Goal: Task Accomplishment & Management: Manage account settings

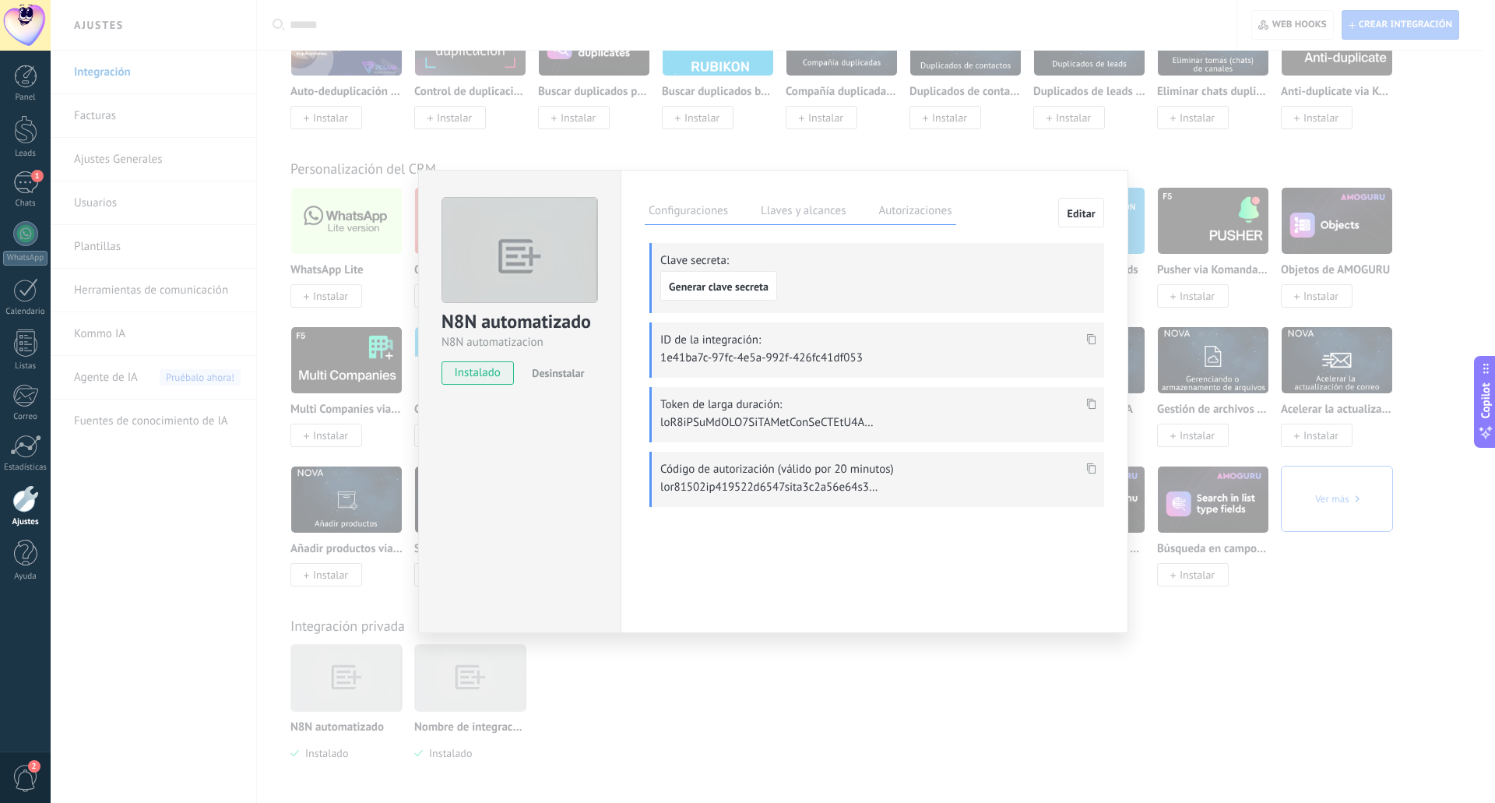
click at [713, 218] on label "Configuraciones" at bounding box center [688, 213] width 87 height 23
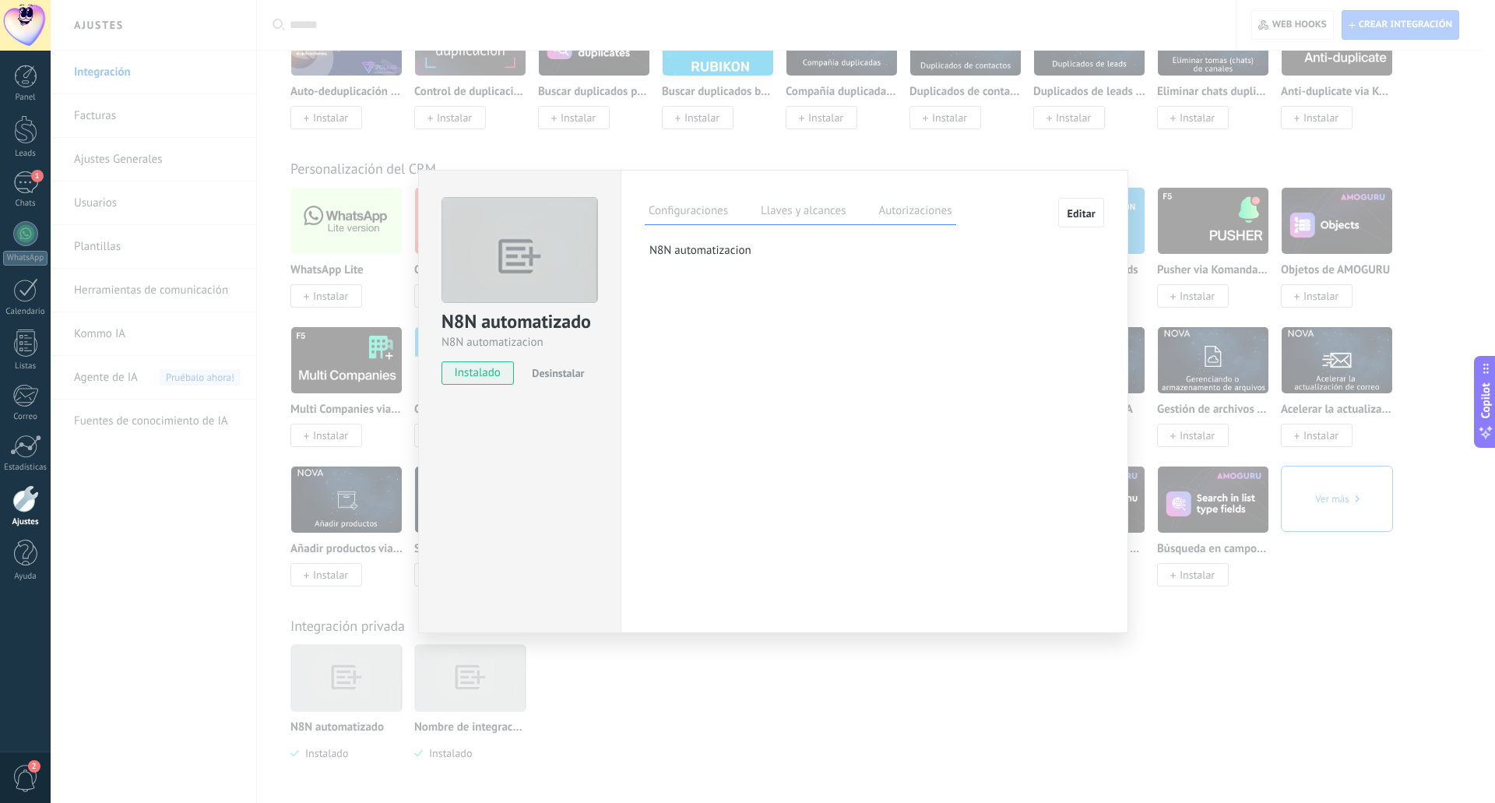
click at [887, 210] on label "Autorizaciones" at bounding box center [914, 213] width 81 height 23
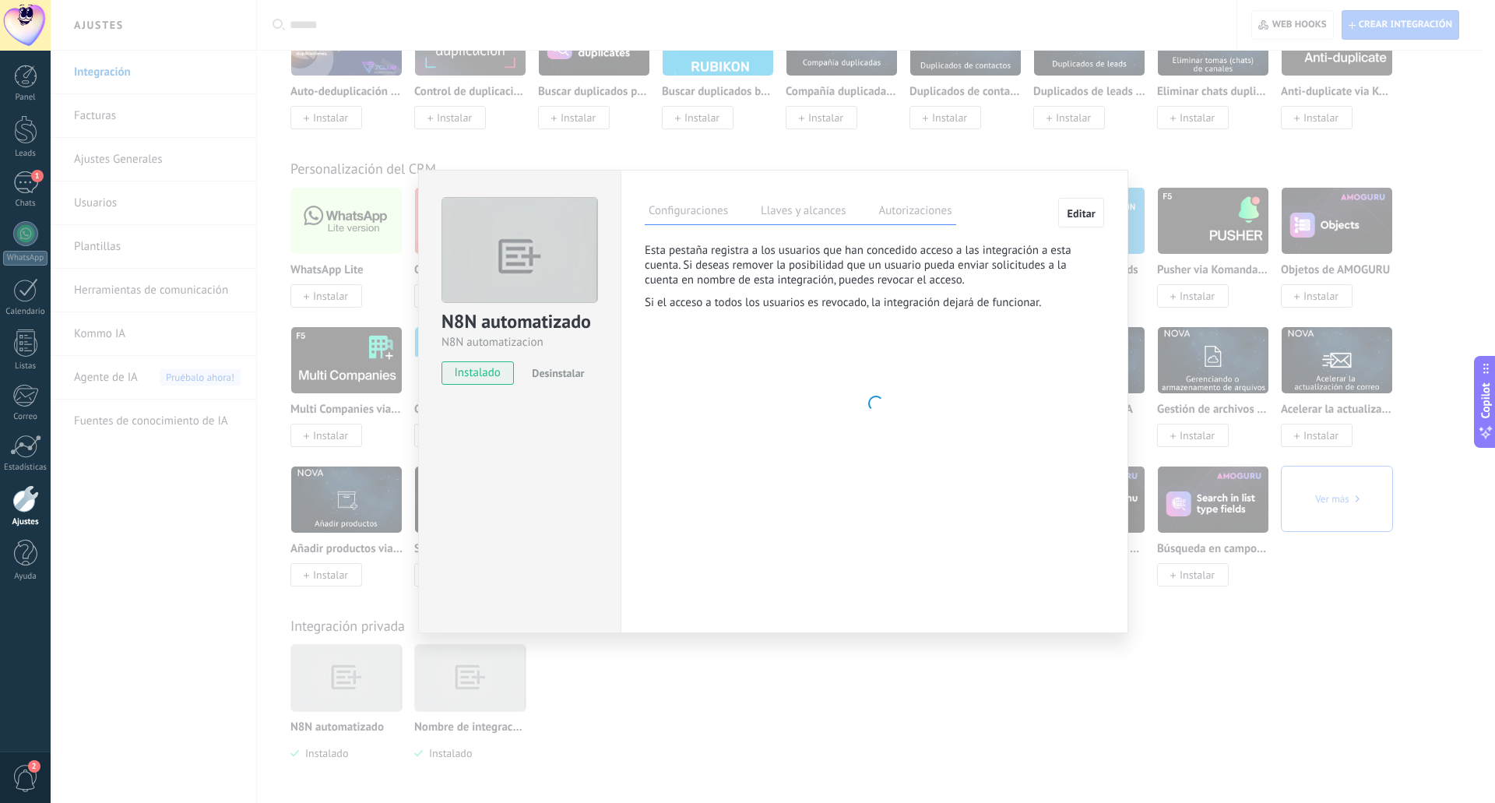
click at [836, 210] on label "Llaves y alcances" at bounding box center [803, 213] width 93 height 23
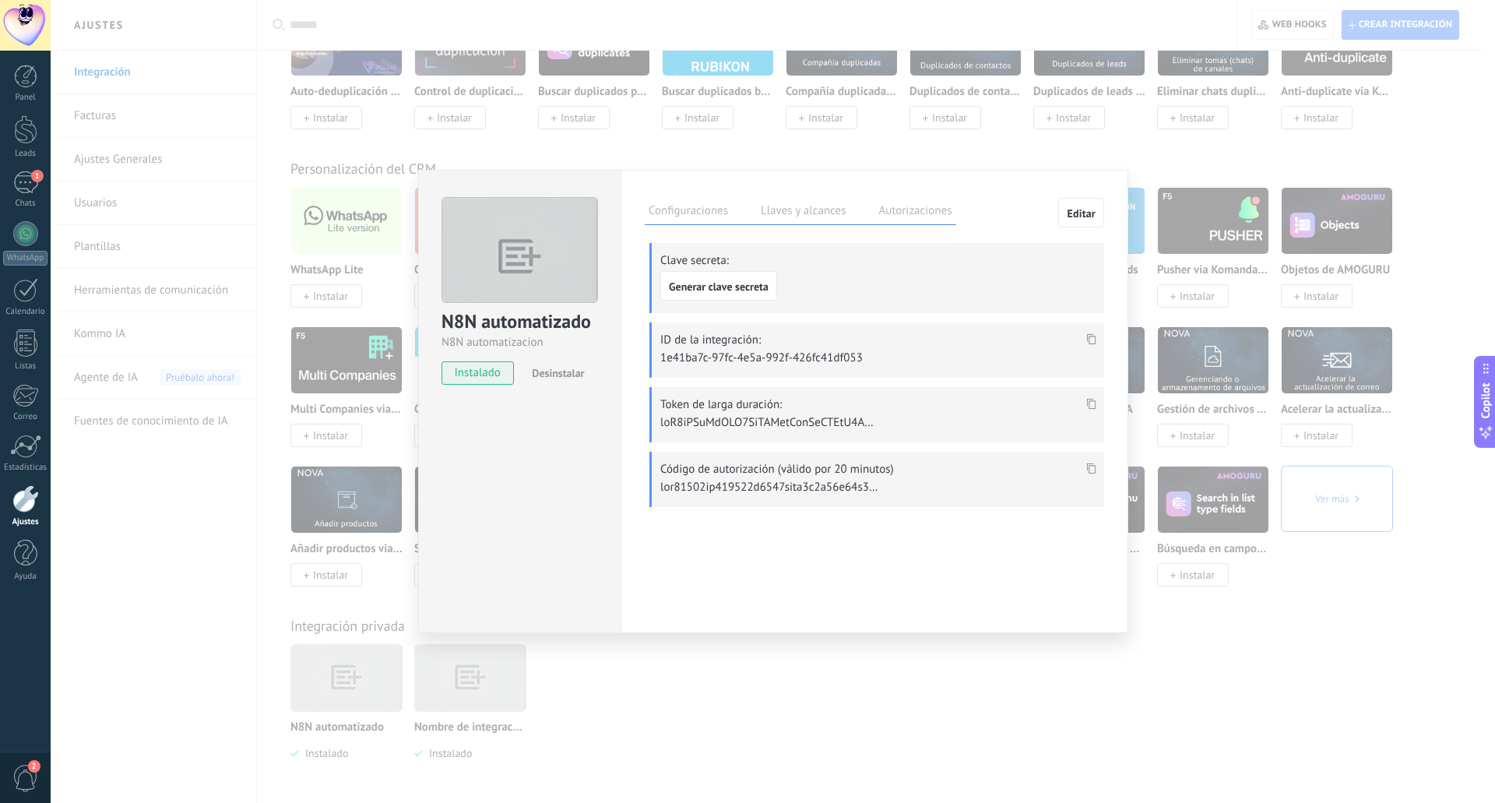
click at [1085, 223] on button "Editar" at bounding box center [1081, 213] width 46 height 30
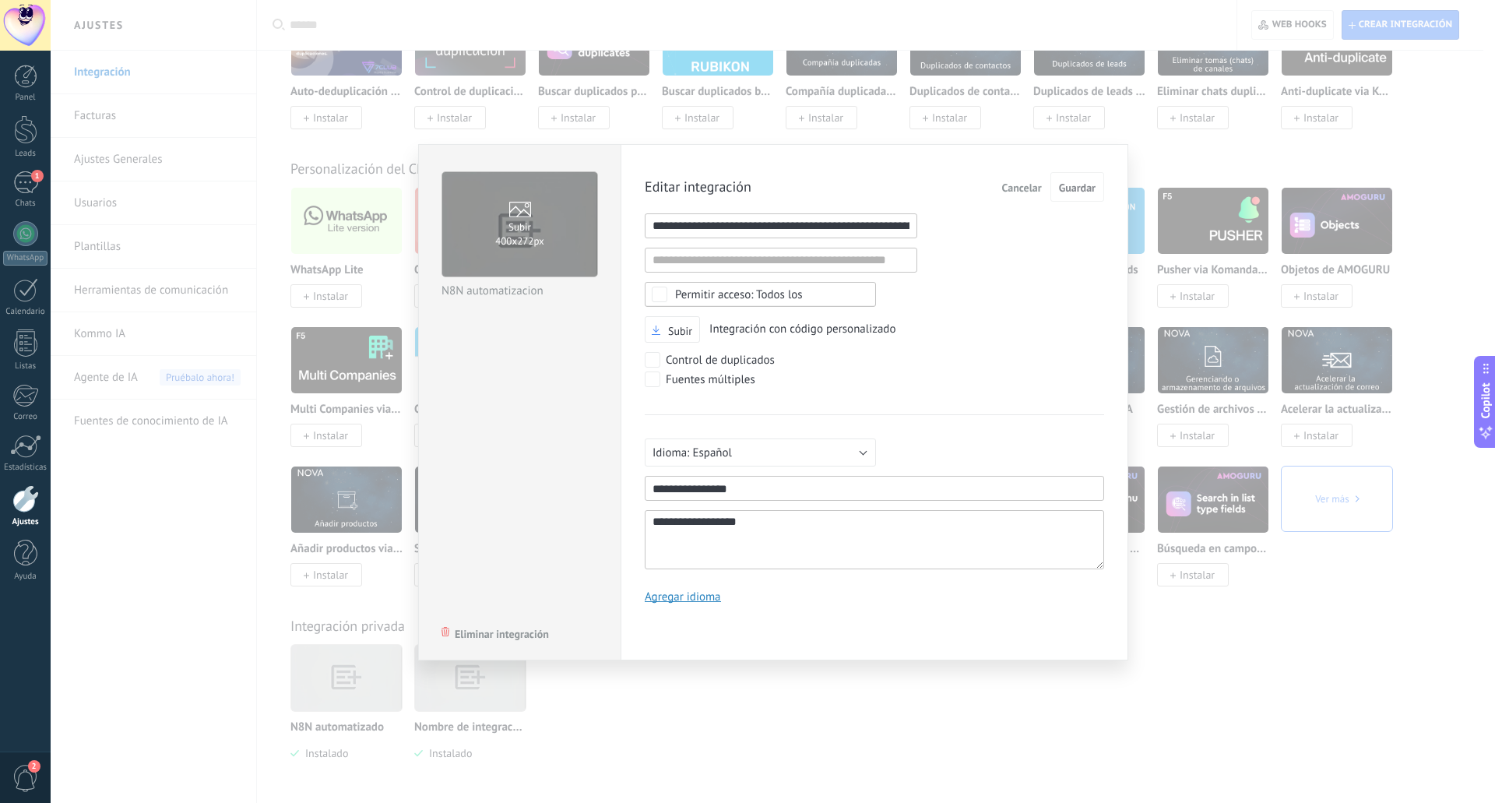
scroll to position [0, 73]
drag, startPoint x: 723, startPoint y: 223, endPoint x: 963, endPoint y: 227, distance: 239.8
click at [963, 227] on div "**********" at bounding box center [874, 393] width 459 height 443
click at [1025, 189] on span "Cancelar" at bounding box center [1022, 187] width 40 height 11
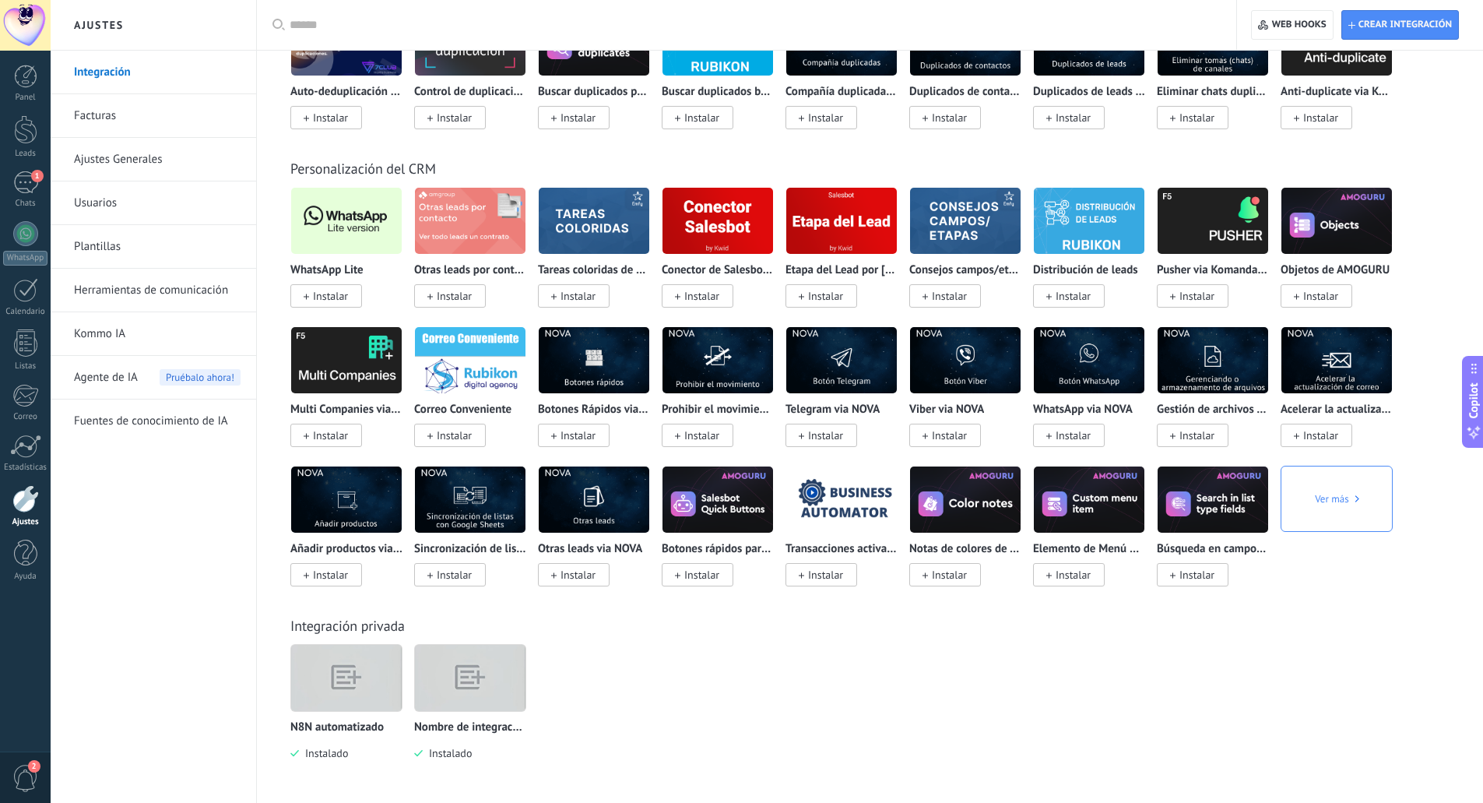
click at [340, 684] on img at bounding box center [346, 677] width 111 height 85
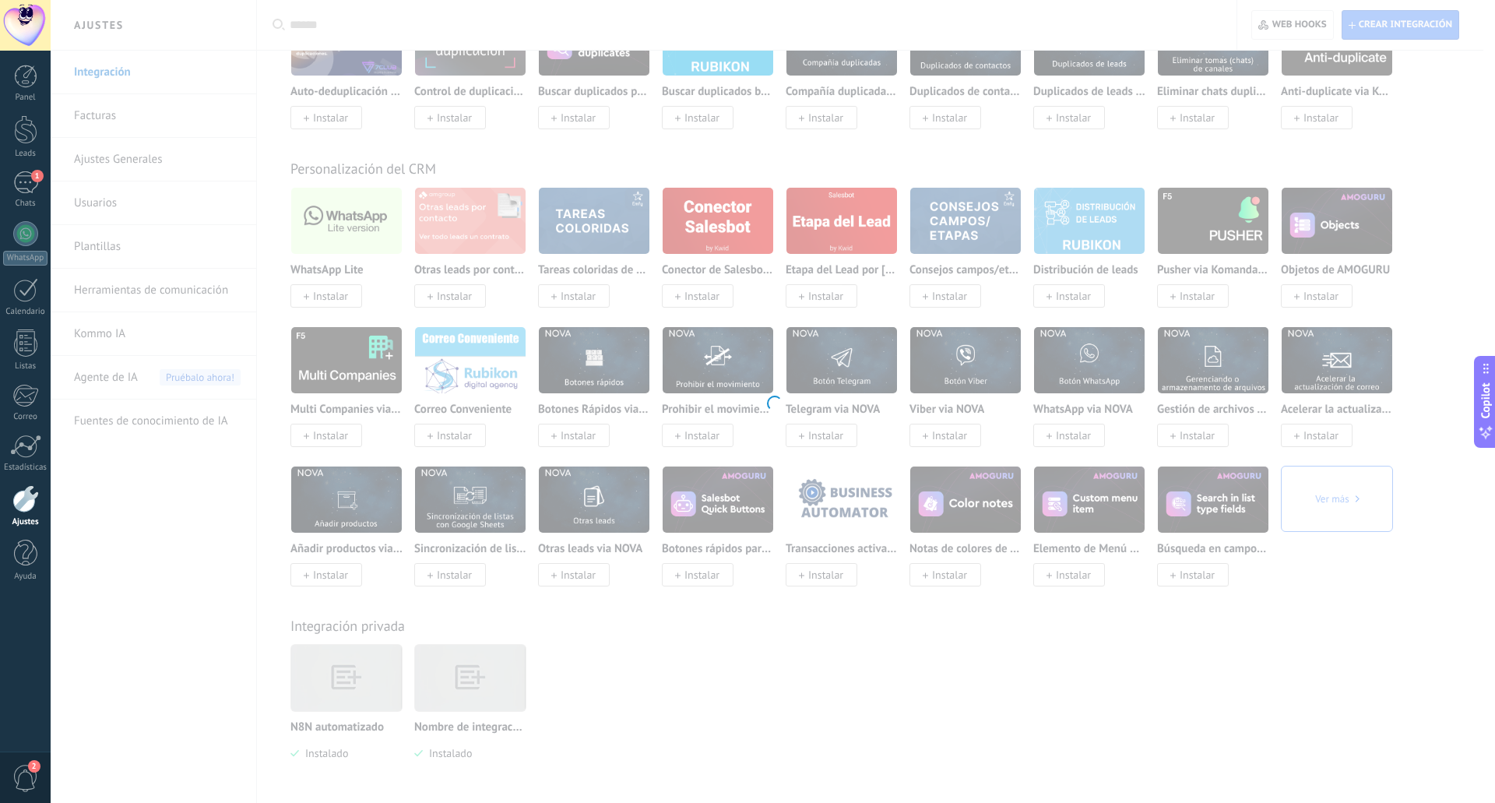
click at [340, 684] on div at bounding box center [773, 401] width 1444 height 803
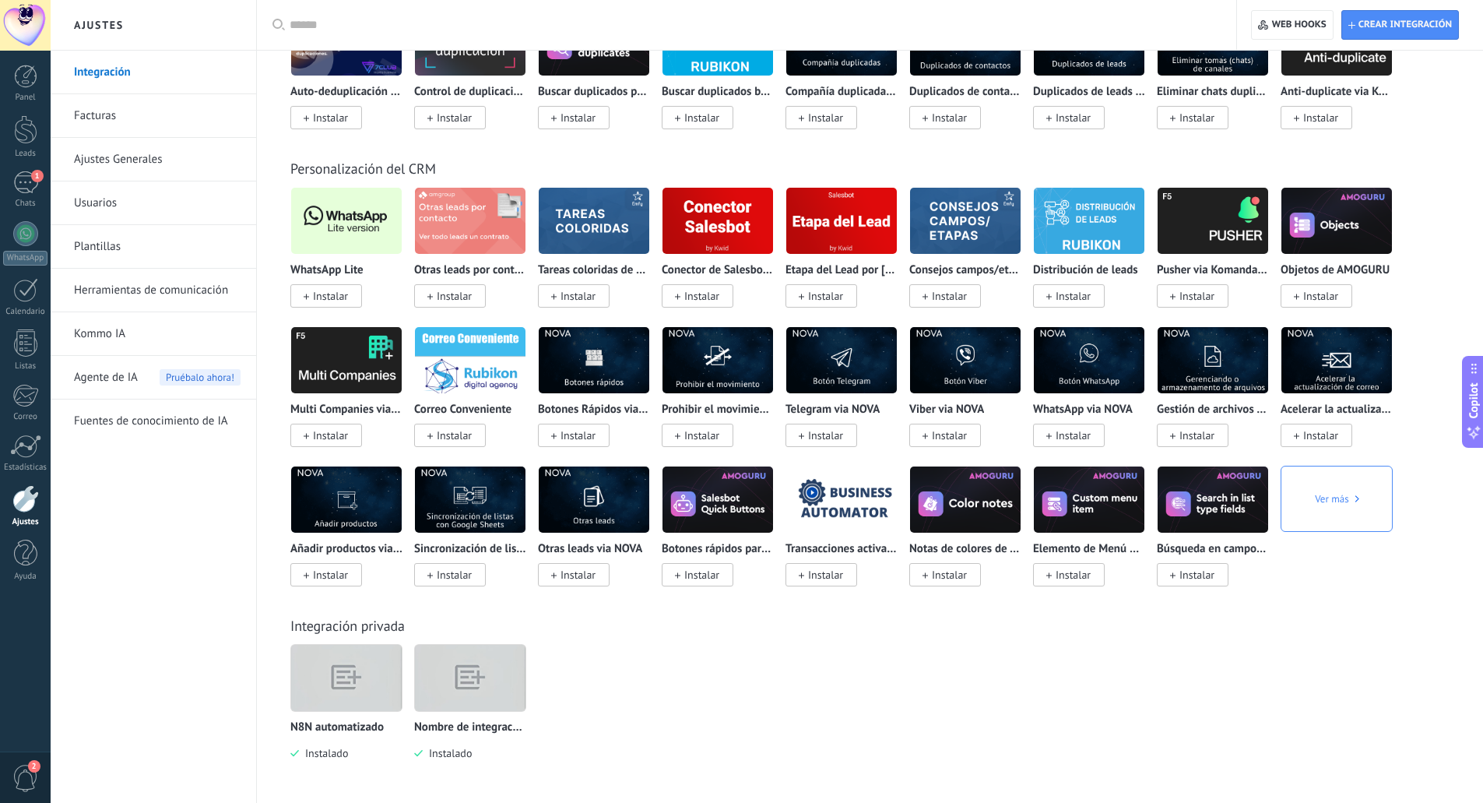
click at [360, 687] on img at bounding box center [346, 677] width 111 height 85
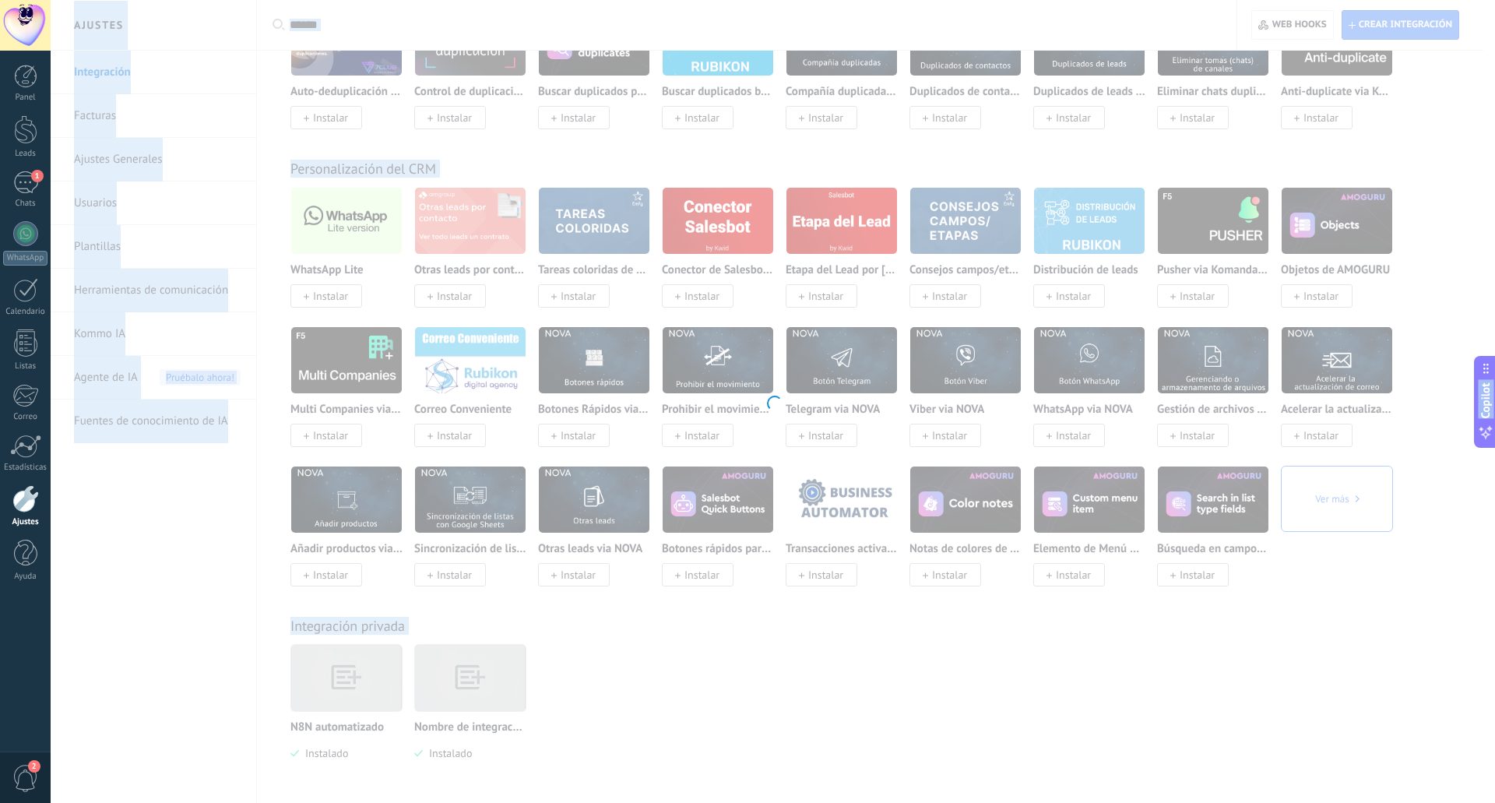
click at [360, 687] on div at bounding box center [773, 401] width 1444 height 803
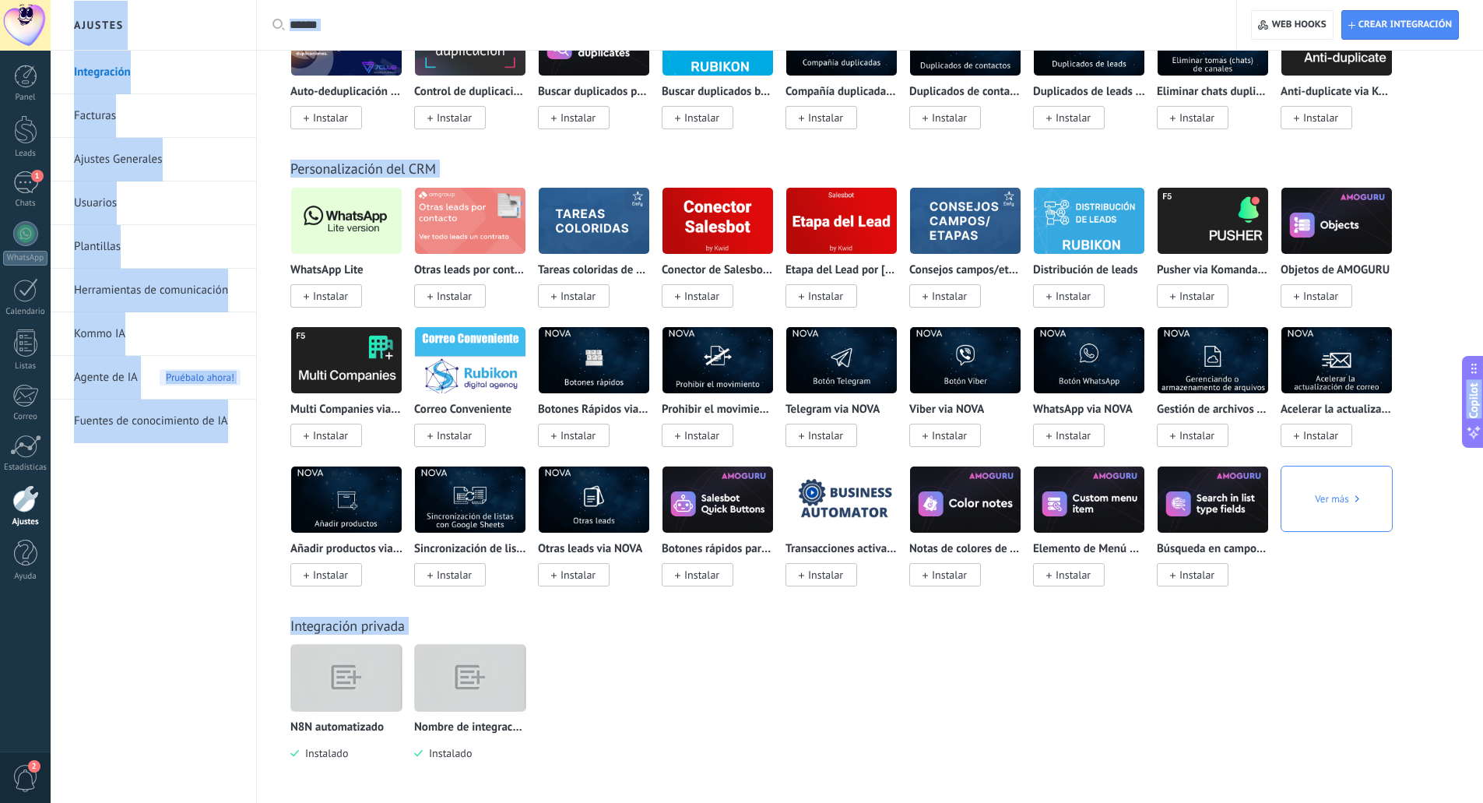
click at [350, 689] on img at bounding box center [346, 677] width 111 height 85
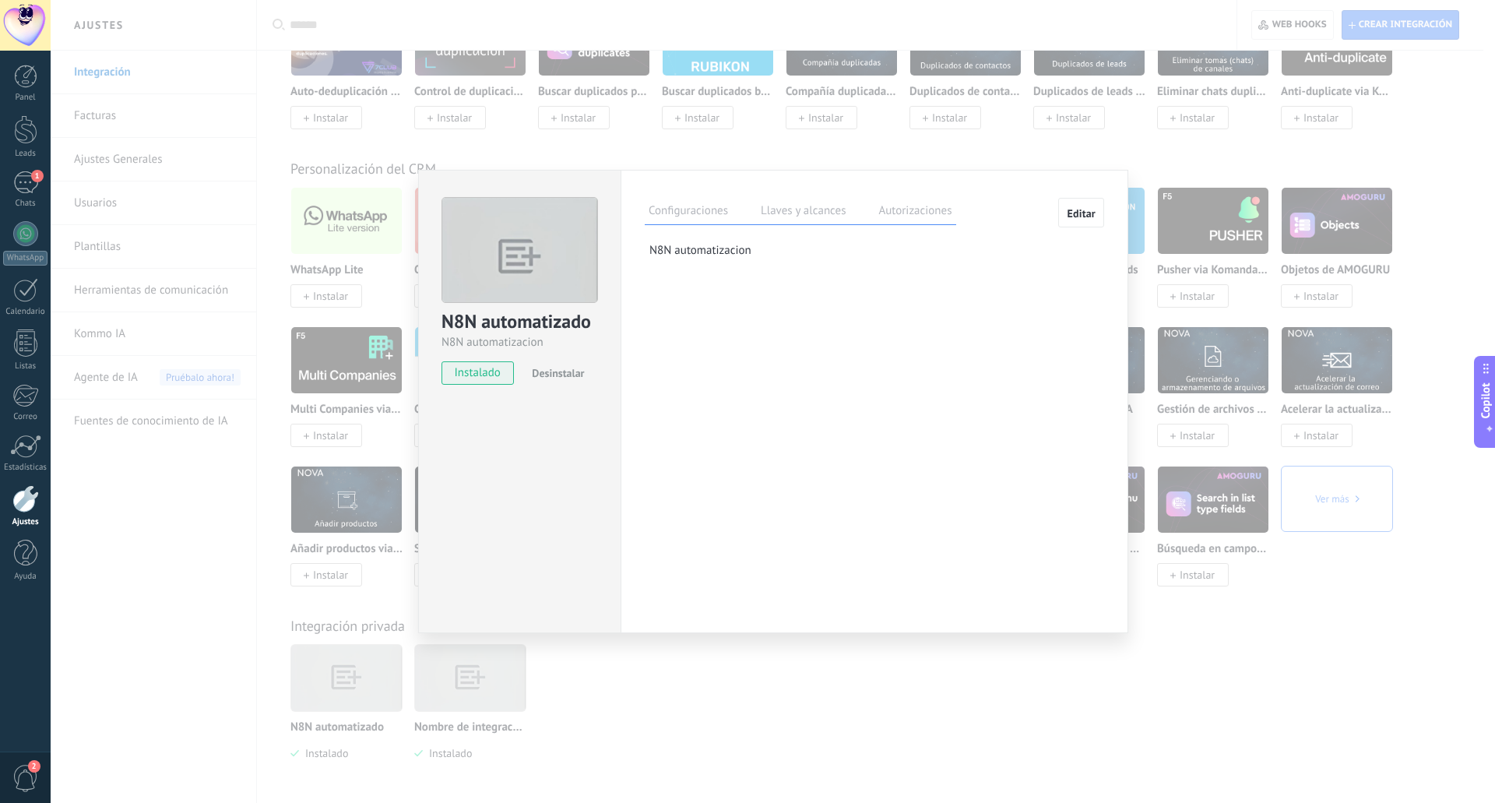
click at [786, 691] on div "N8N automatizado N8N automatizacion instalado Desinstalar Configuraciones Llave…" at bounding box center [773, 401] width 1444 height 803
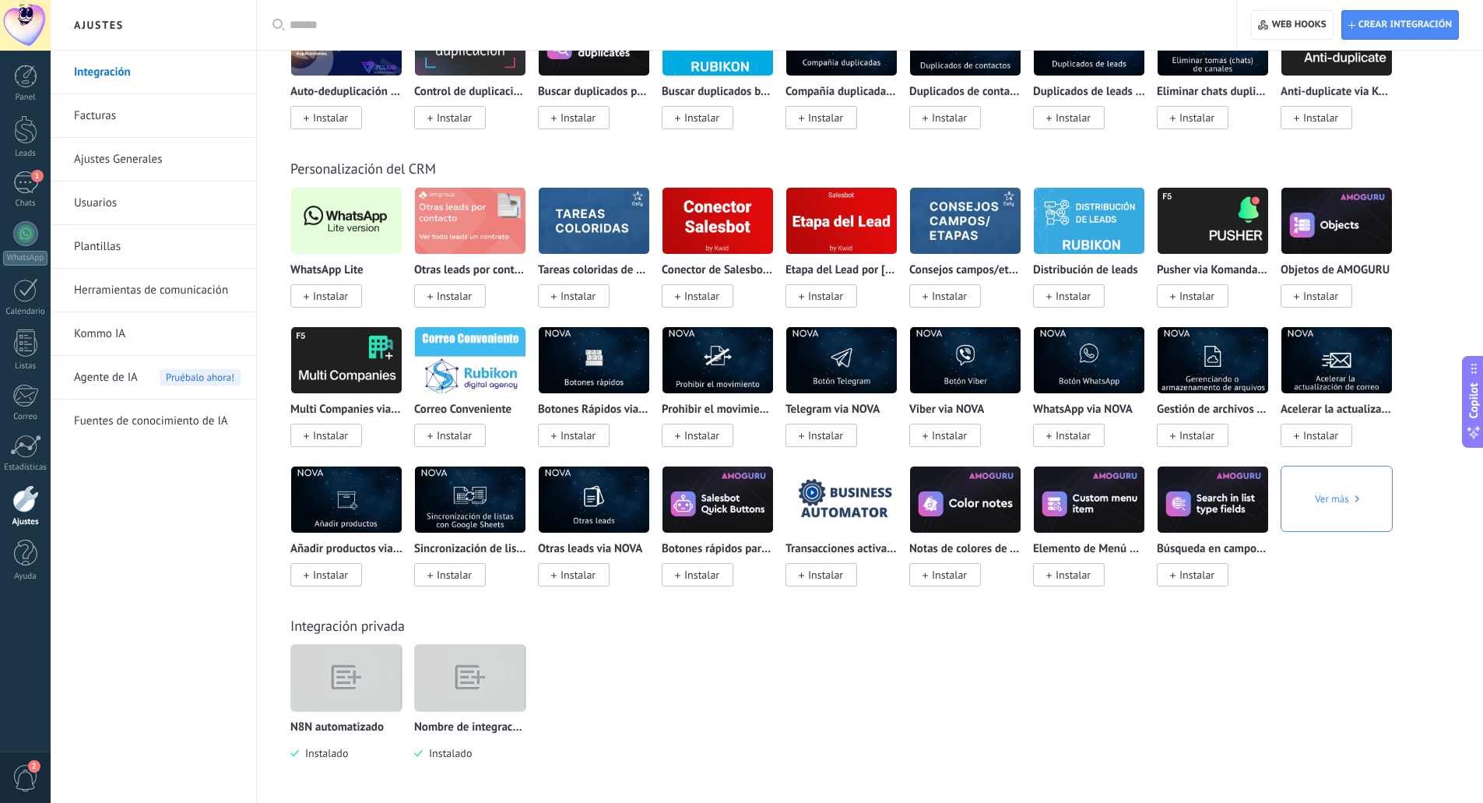
click at [489, 695] on img at bounding box center [470, 677] width 111 height 85
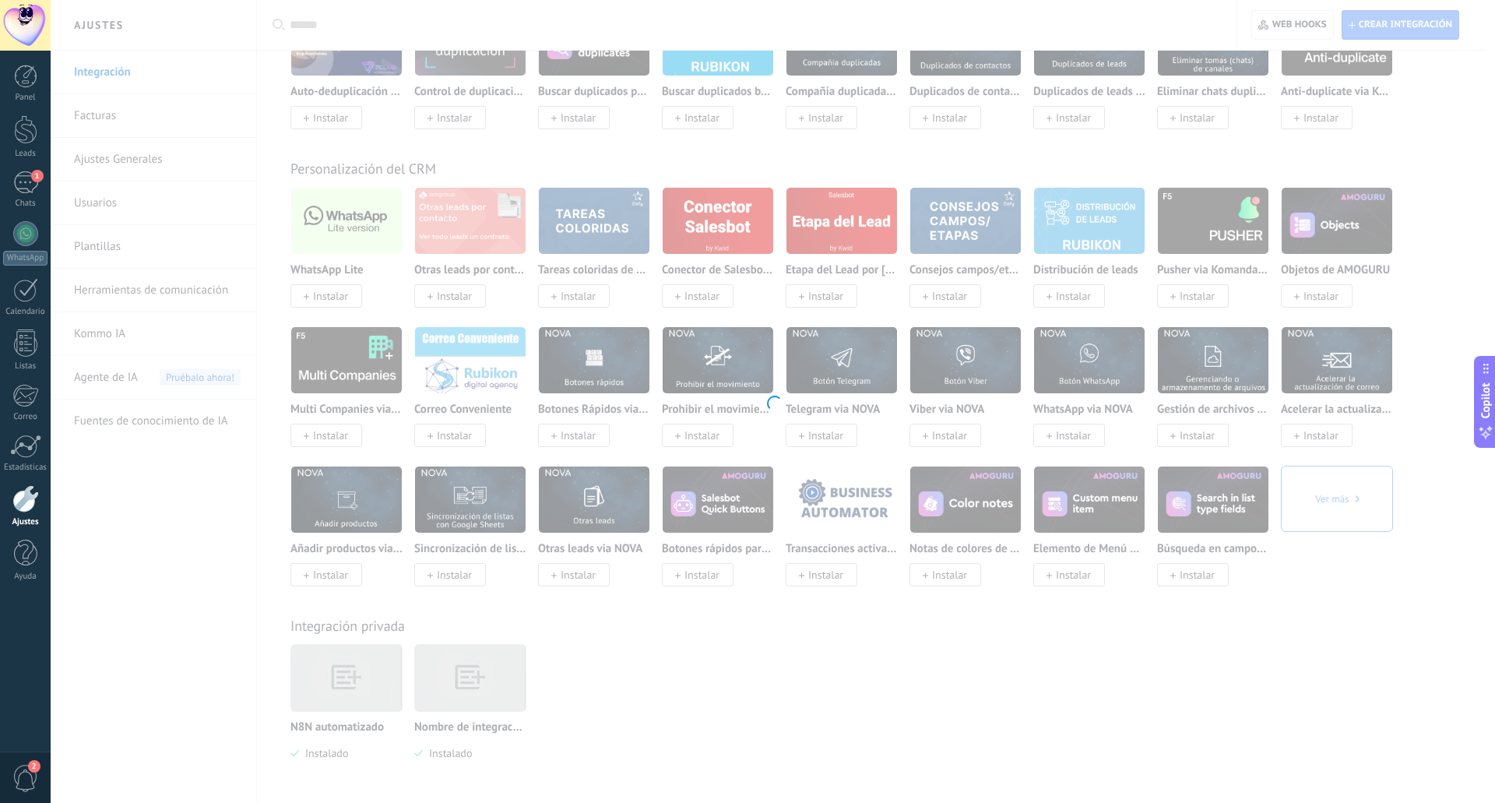
click at [489, 695] on div at bounding box center [773, 401] width 1444 height 803
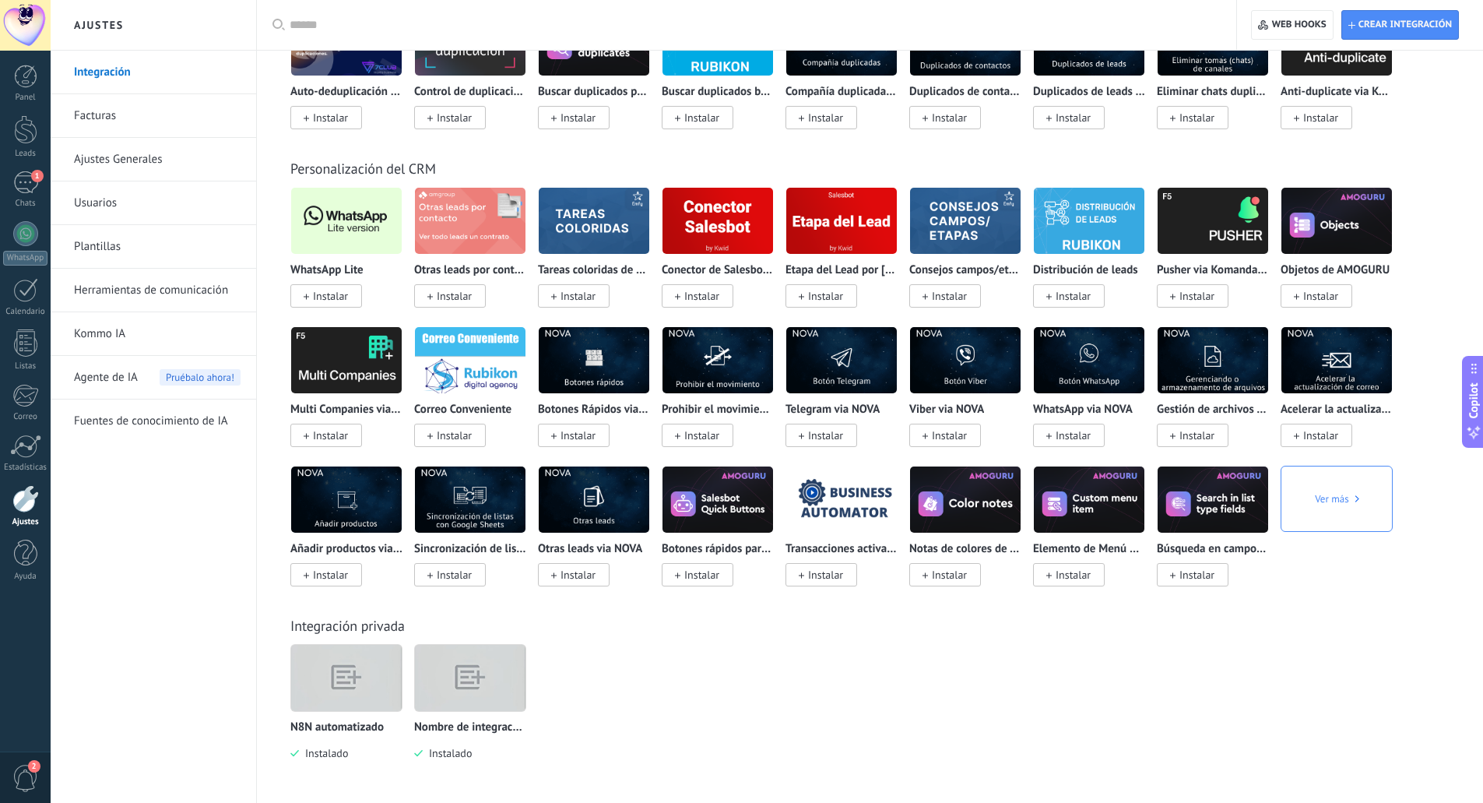
click at [472, 695] on img at bounding box center [470, 677] width 111 height 85
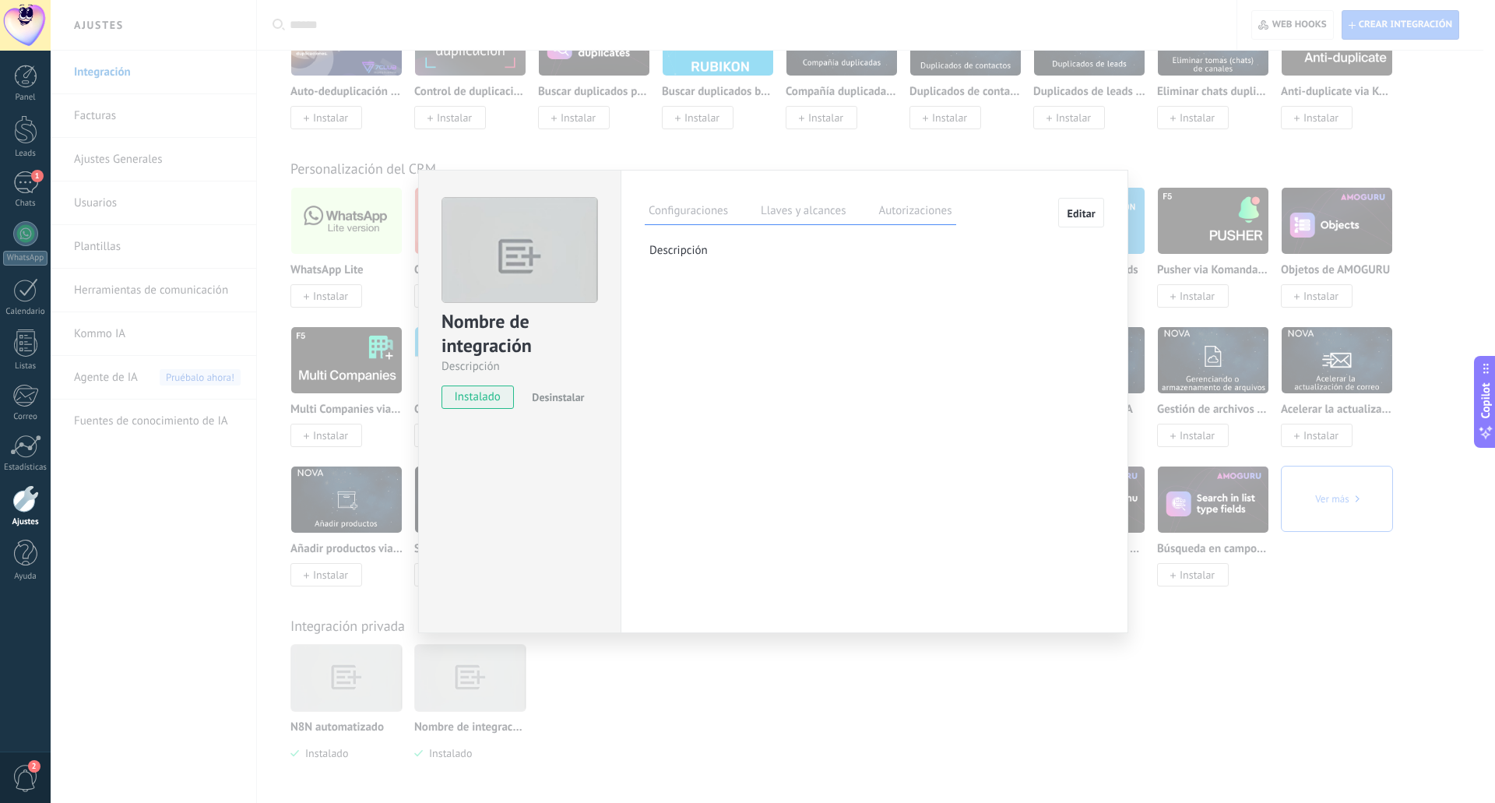
click at [1092, 206] on button "Editar" at bounding box center [1081, 213] width 46 height 30
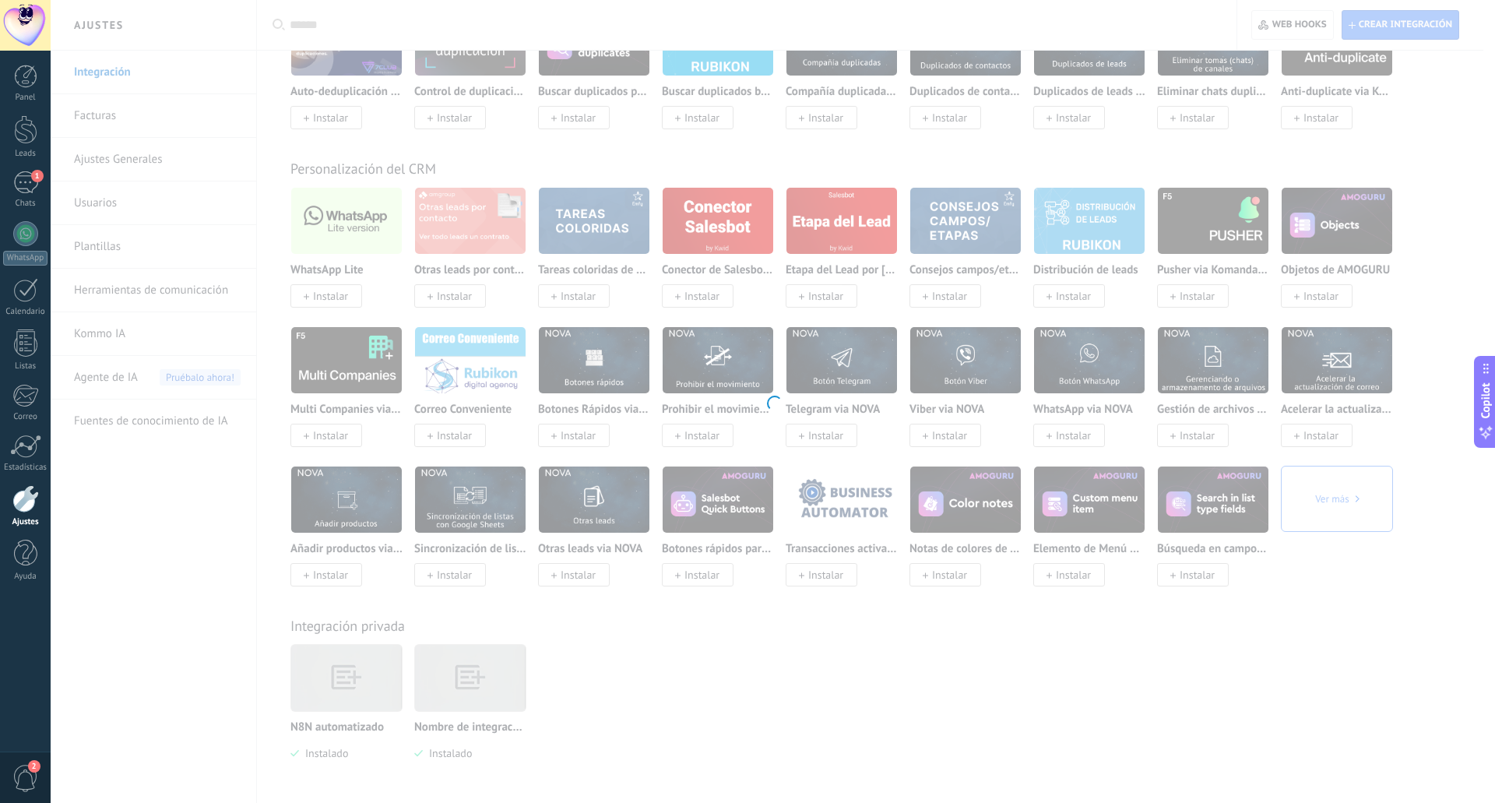
scroll to position [15, 0]
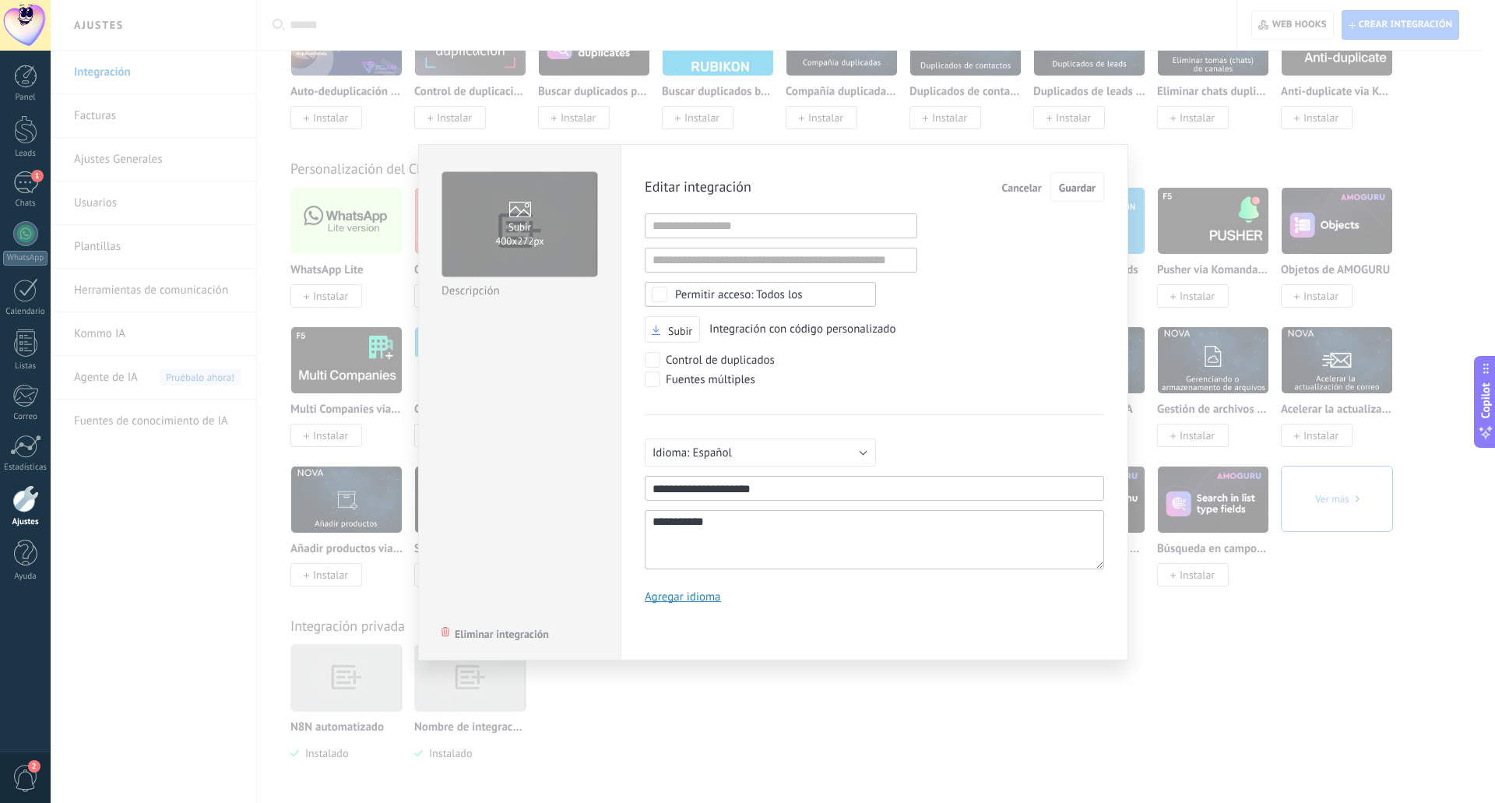
click at [1031, 185] on span "Cancelar" at bounding box center [1022, 187] width 40 height 11
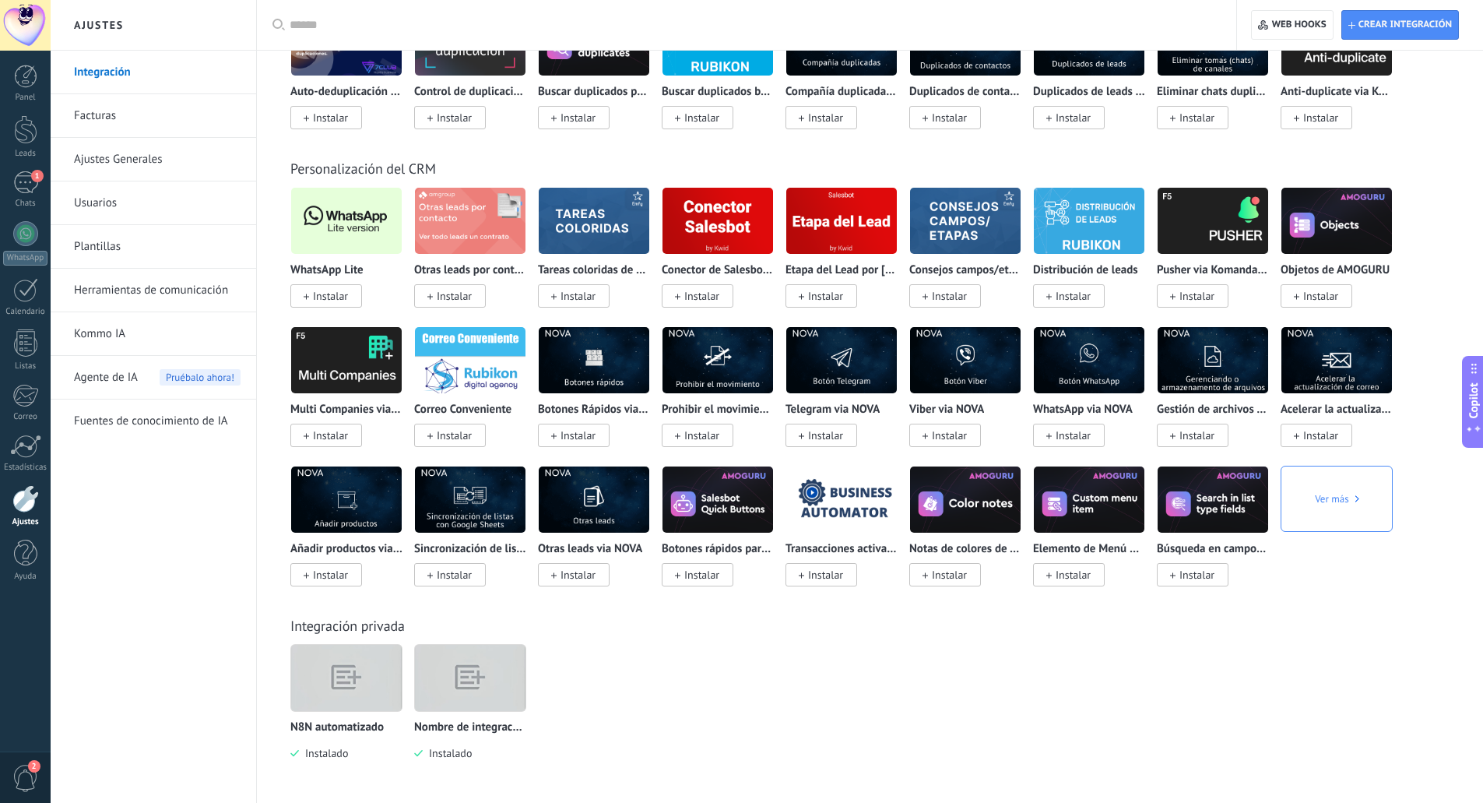
drag, startPoint x: 467, startPoint y: 682, endPoint x: 536, endPoint y: 712, distance: 74.9
click at [557, 719] on div "N8N automatizado Instalado Nombre de integración Instalado" at bounding box center [878, 713] width 1176 height 139
click at [507, 697] on img at bounding box center [470, 677] width 111 height 85
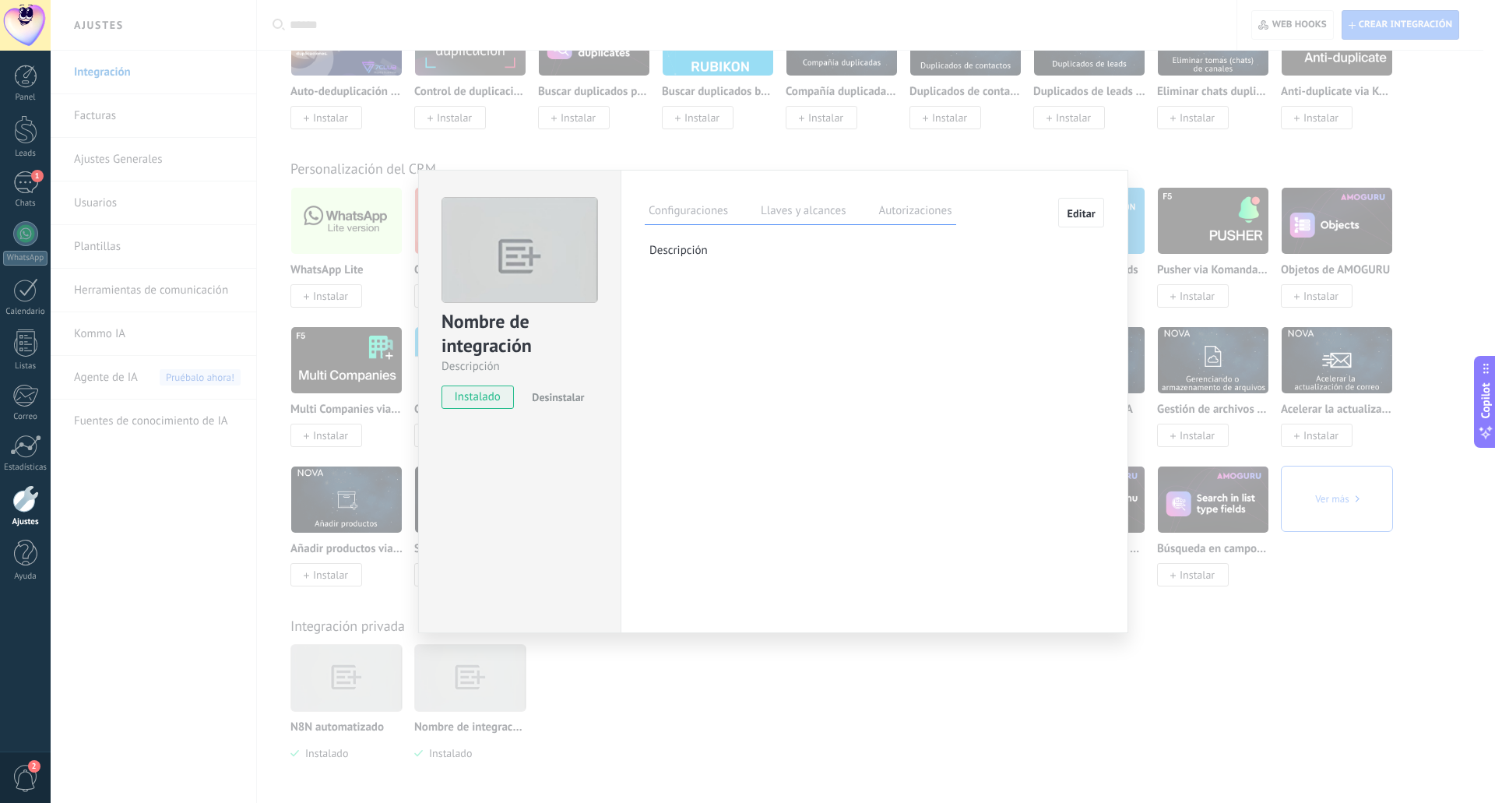
click at [548, 398] on span "Desinstalar" at bounding box center [558, 397] width 52 height 14
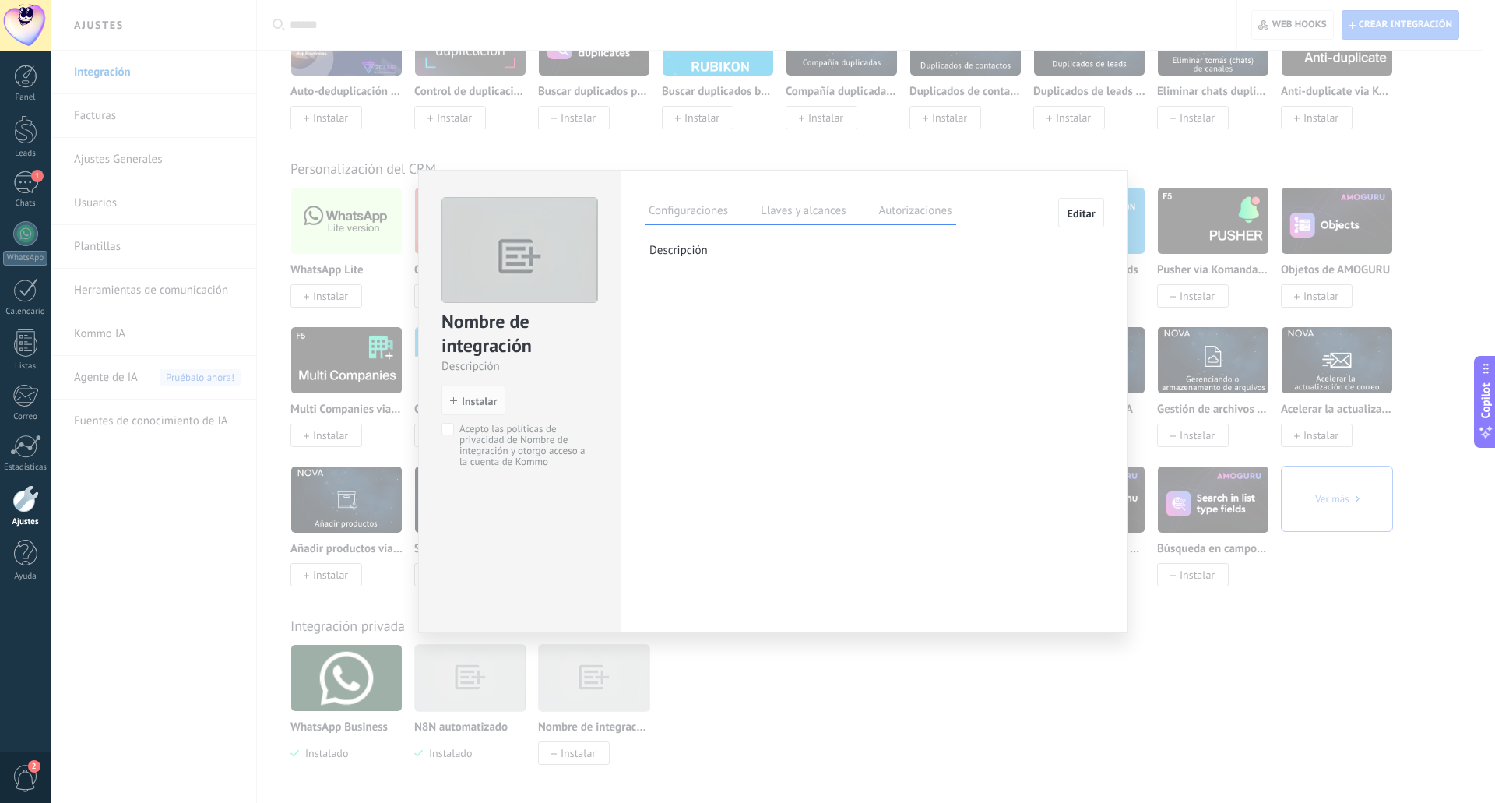
click at [628, 658] on div "Nombre de integración Descripción install Instalar Acepto las políticas de priv…" at bounding box center [773, 401] width 1444 height 803
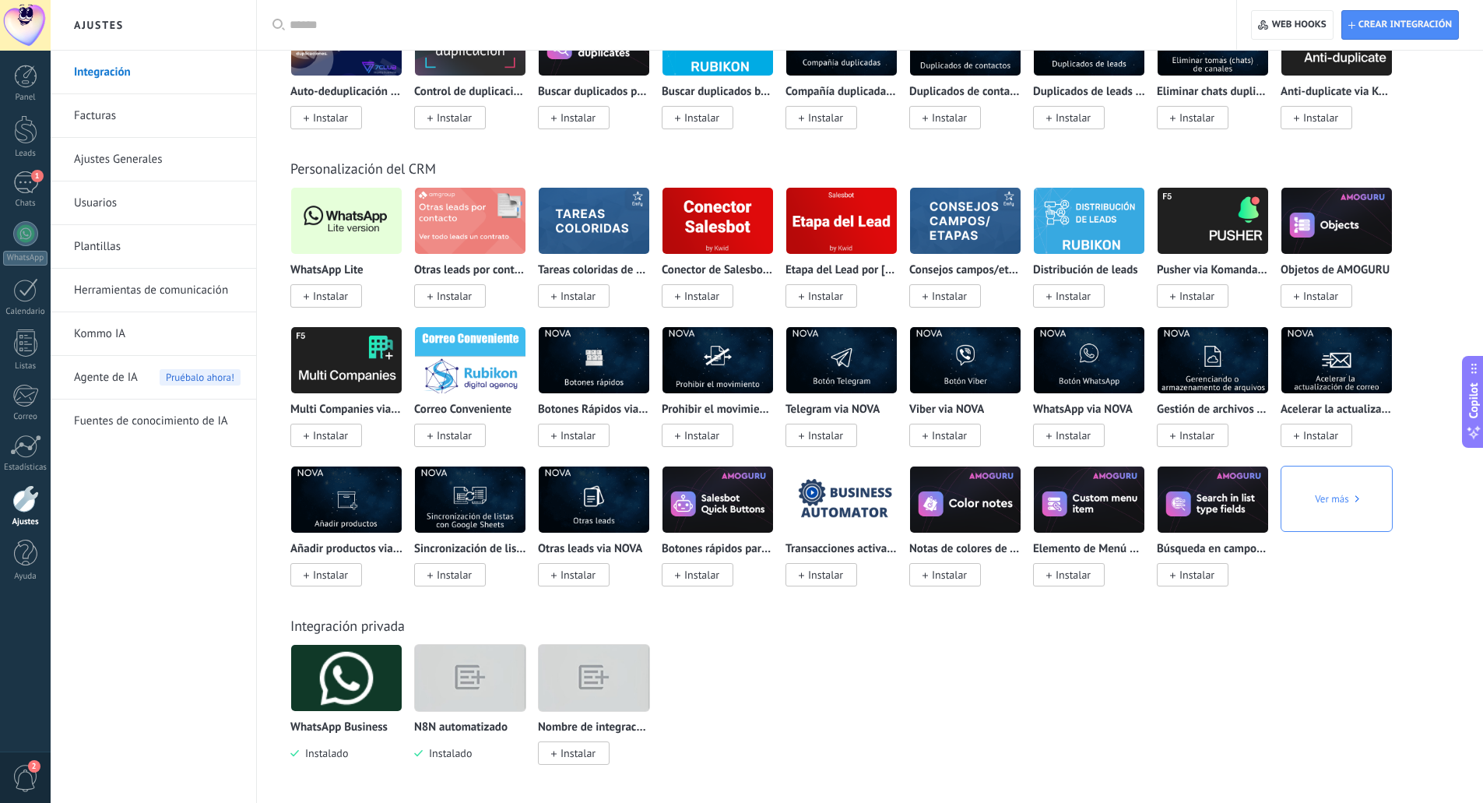
click at [476, 678] on img at bounding box center [470, 677] width 111 height 85
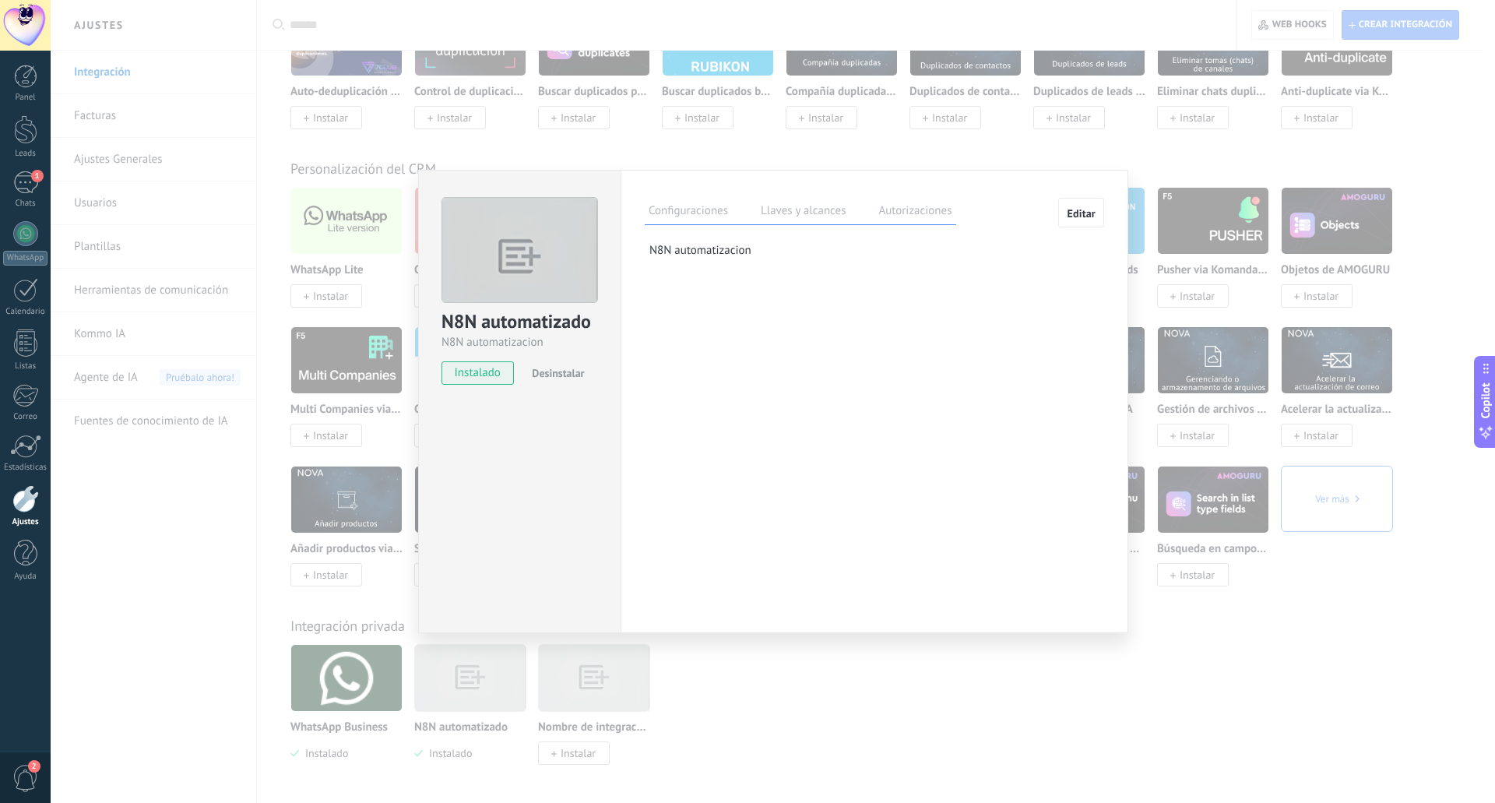
click at [821, 215] on label "Llaves y alcances" at bounding box center [803, 213] width 93 height 23
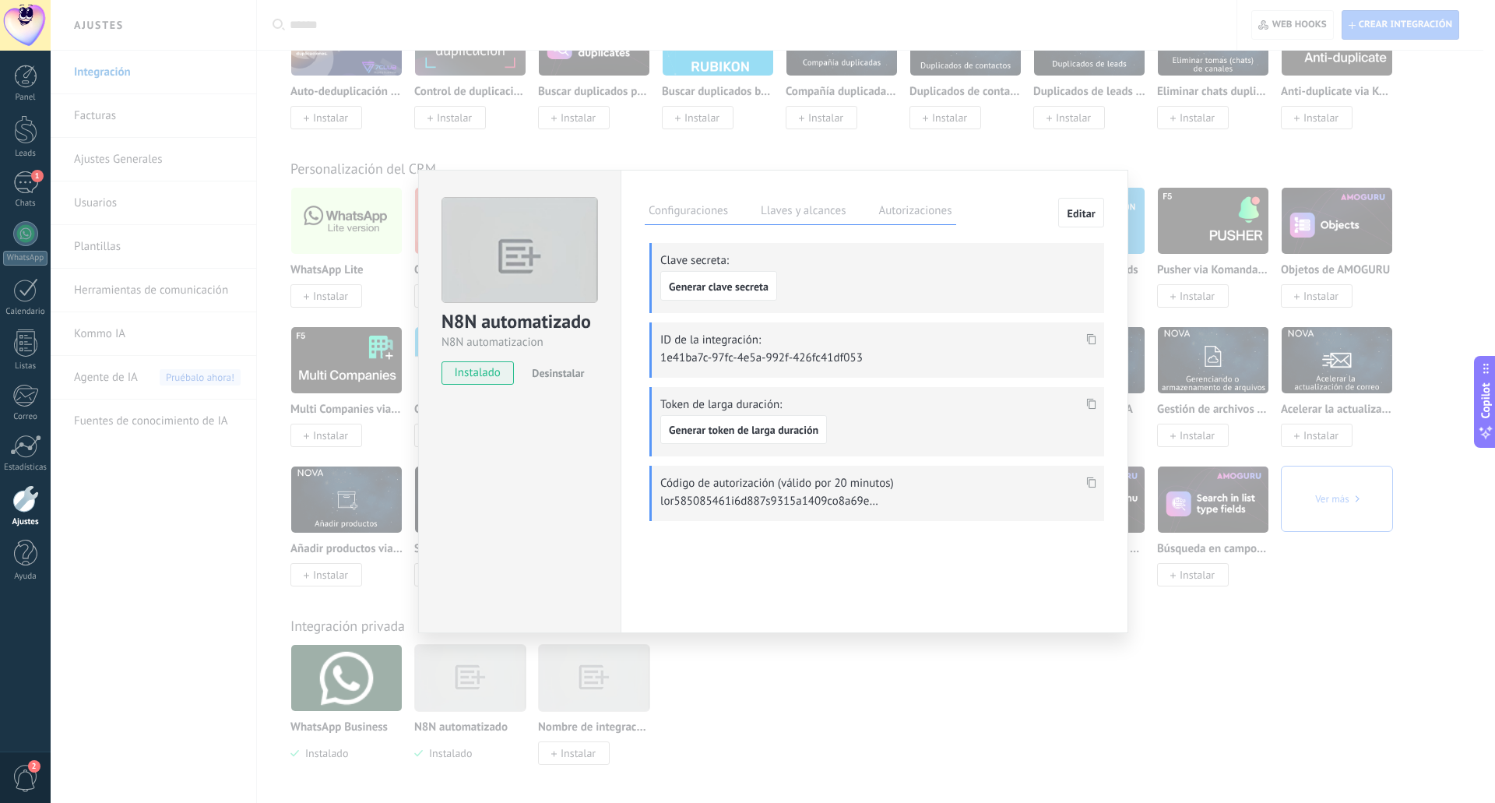
click at [710, 213] on label "Configuraciones" at bounding box center [688, 213] width 87 height 23
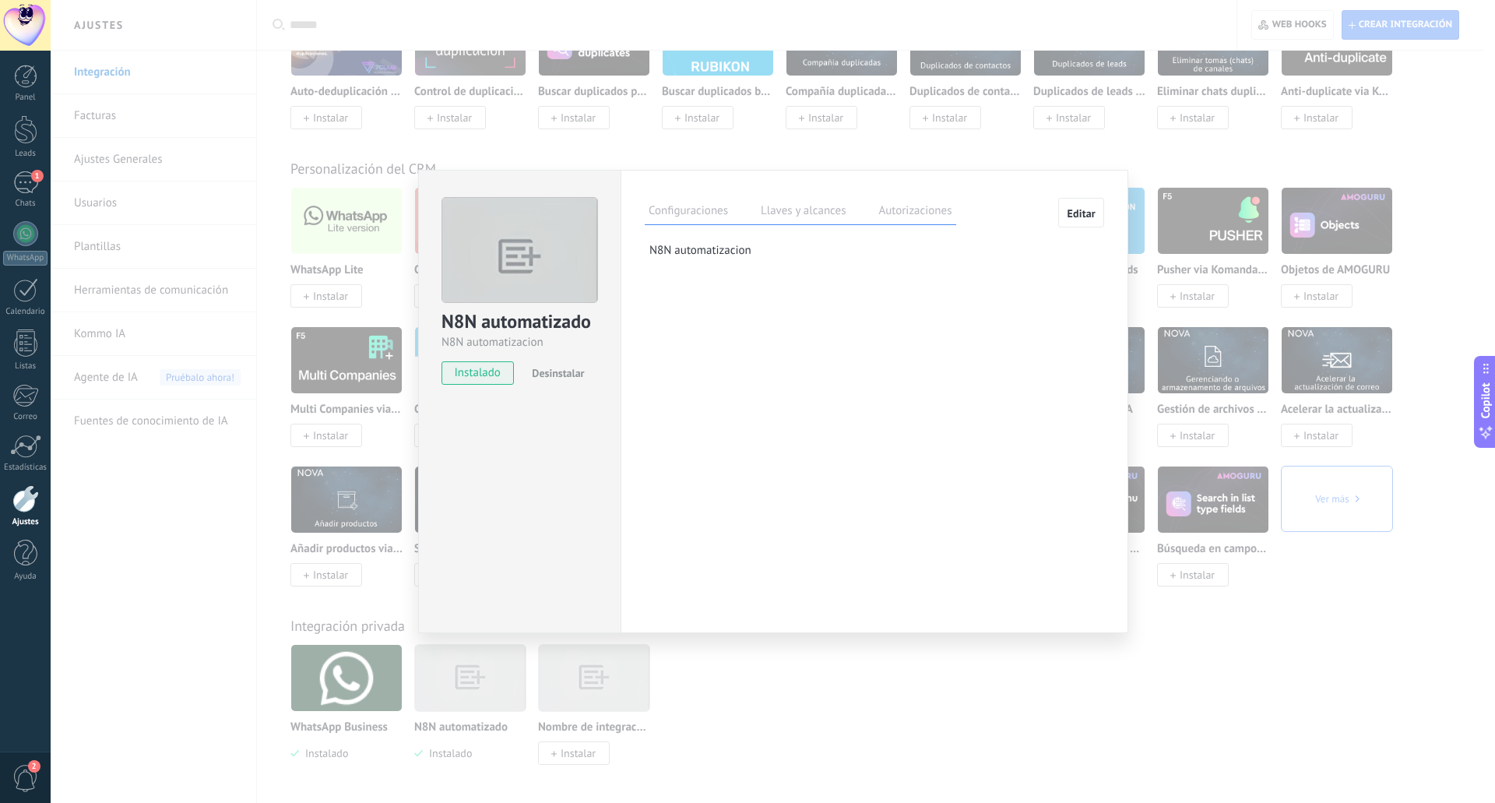
click at [1083, 216] on span "Editar" at bounding box center [1081, 213] width 29 height 11
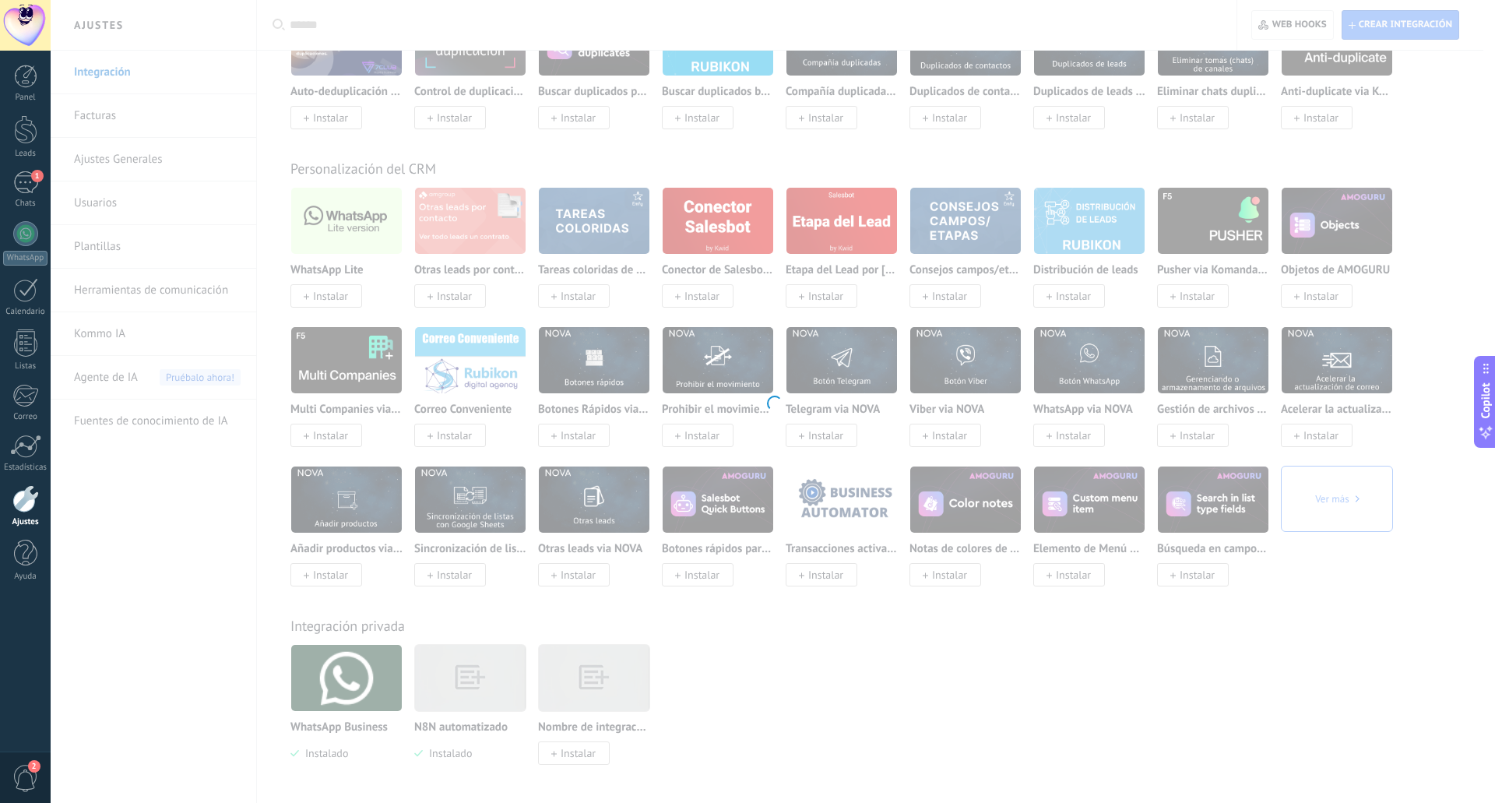
type textarea "**********"
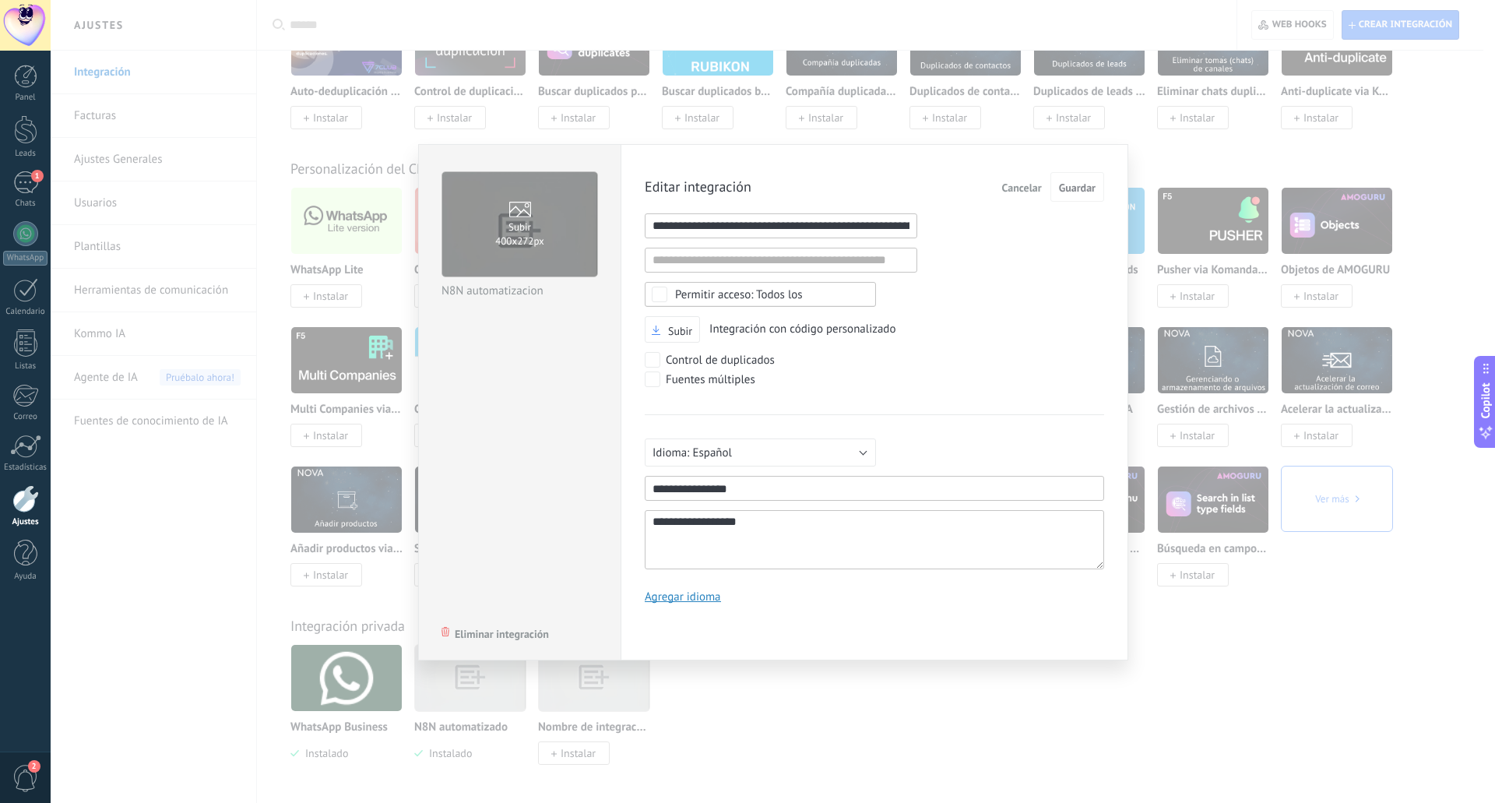
click at [1018, 183] on span "Cancelar" at bounding box center [1022, 187] width 40 height 11
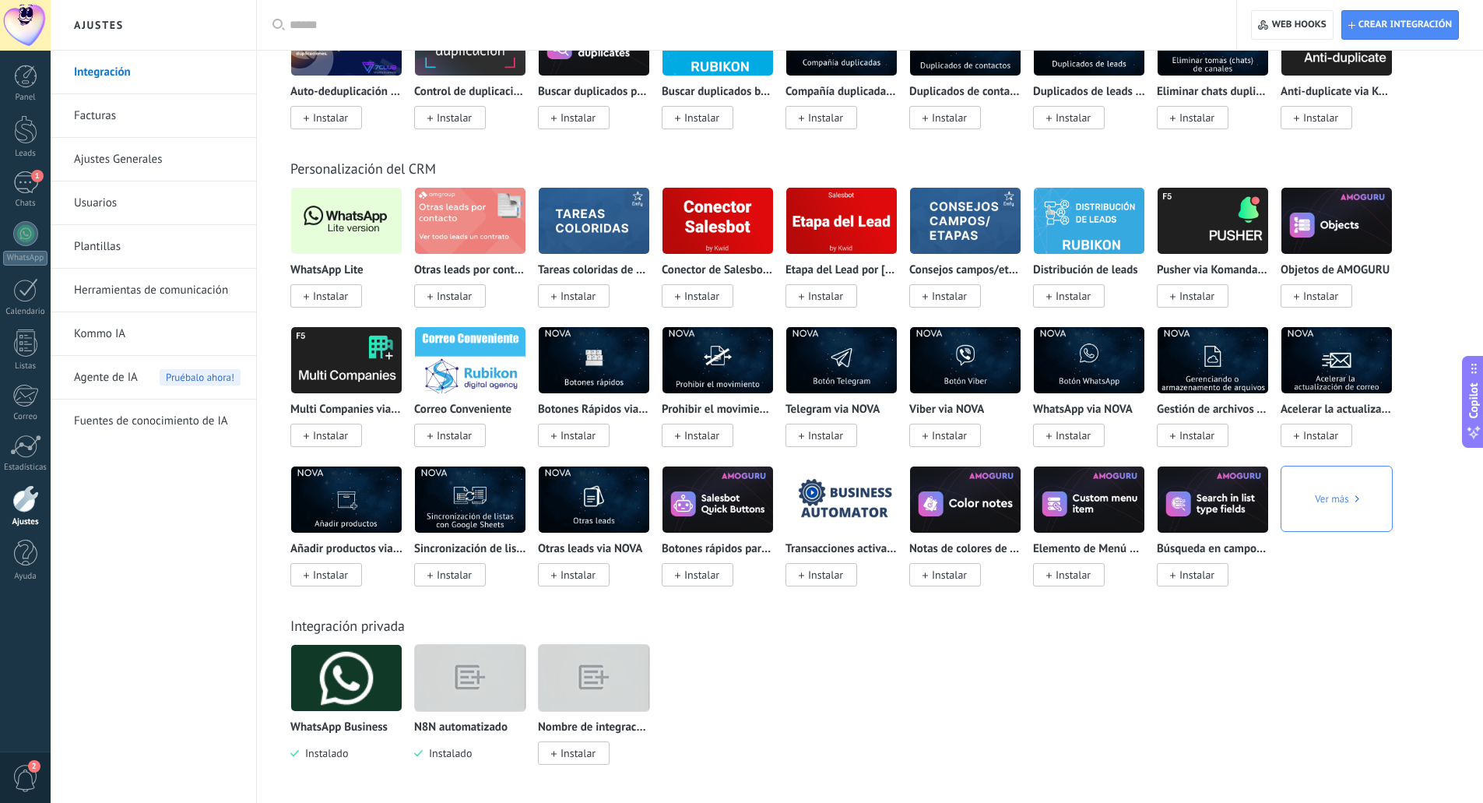
click at [481, 682] on img at bounding box center [470, 677] width 111 height 85
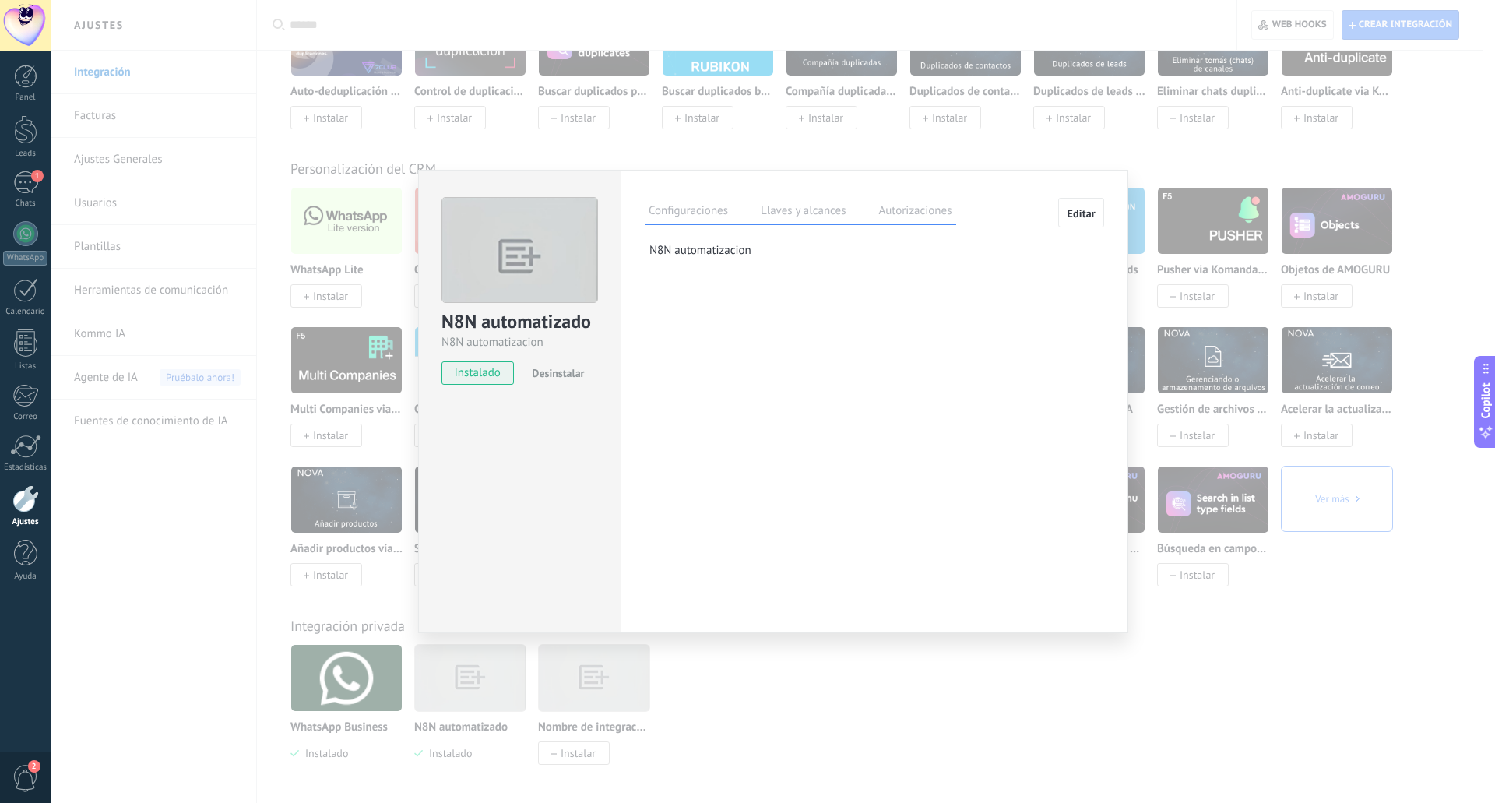
click at [803, 203] on label "Llaves y alcances" at bounding box center [803, 213] width 93 height 23
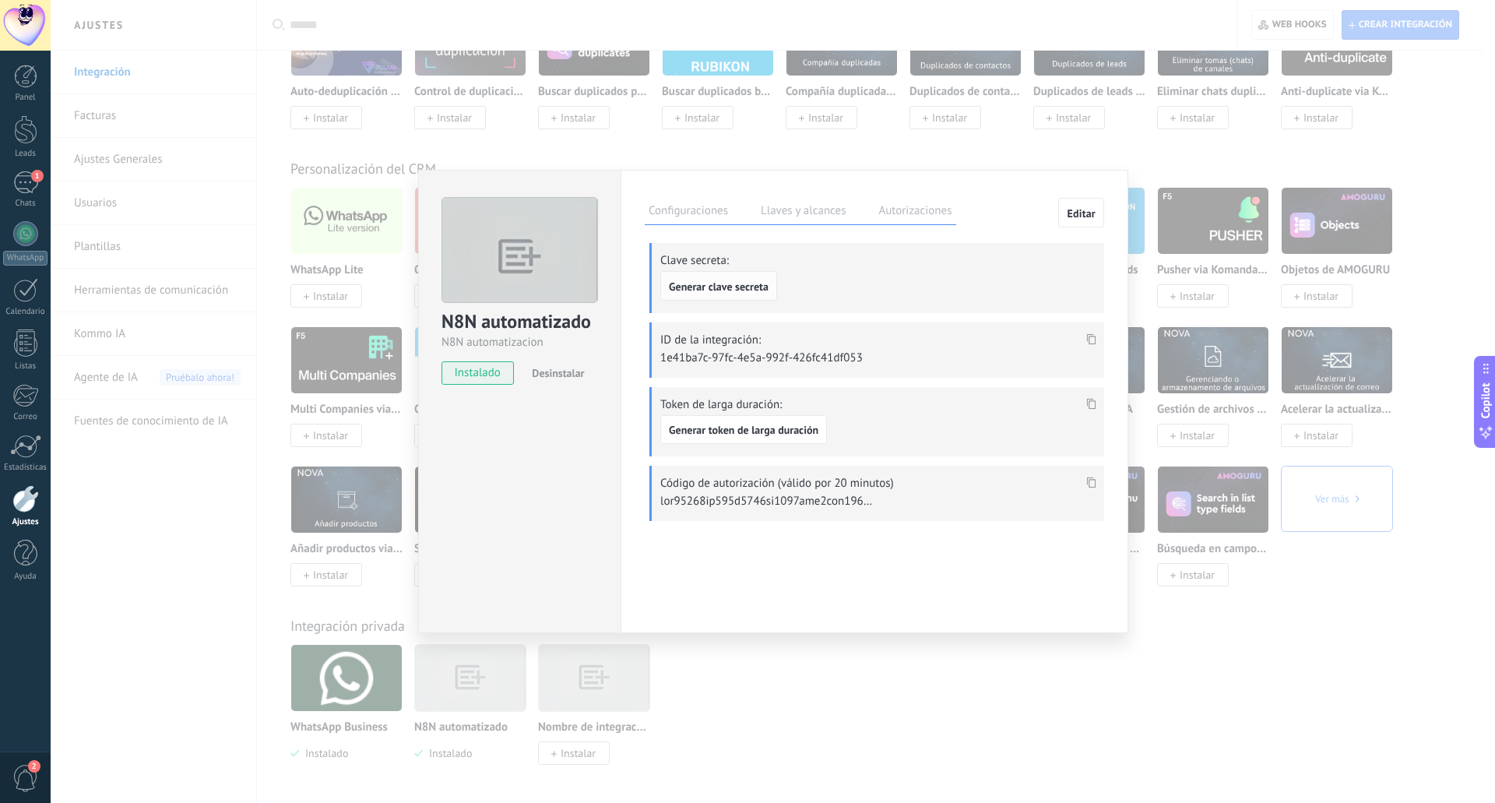
click at [736, 292] on span "Generar clave secreta" at bounding box center [719, 286] width 100 height 11
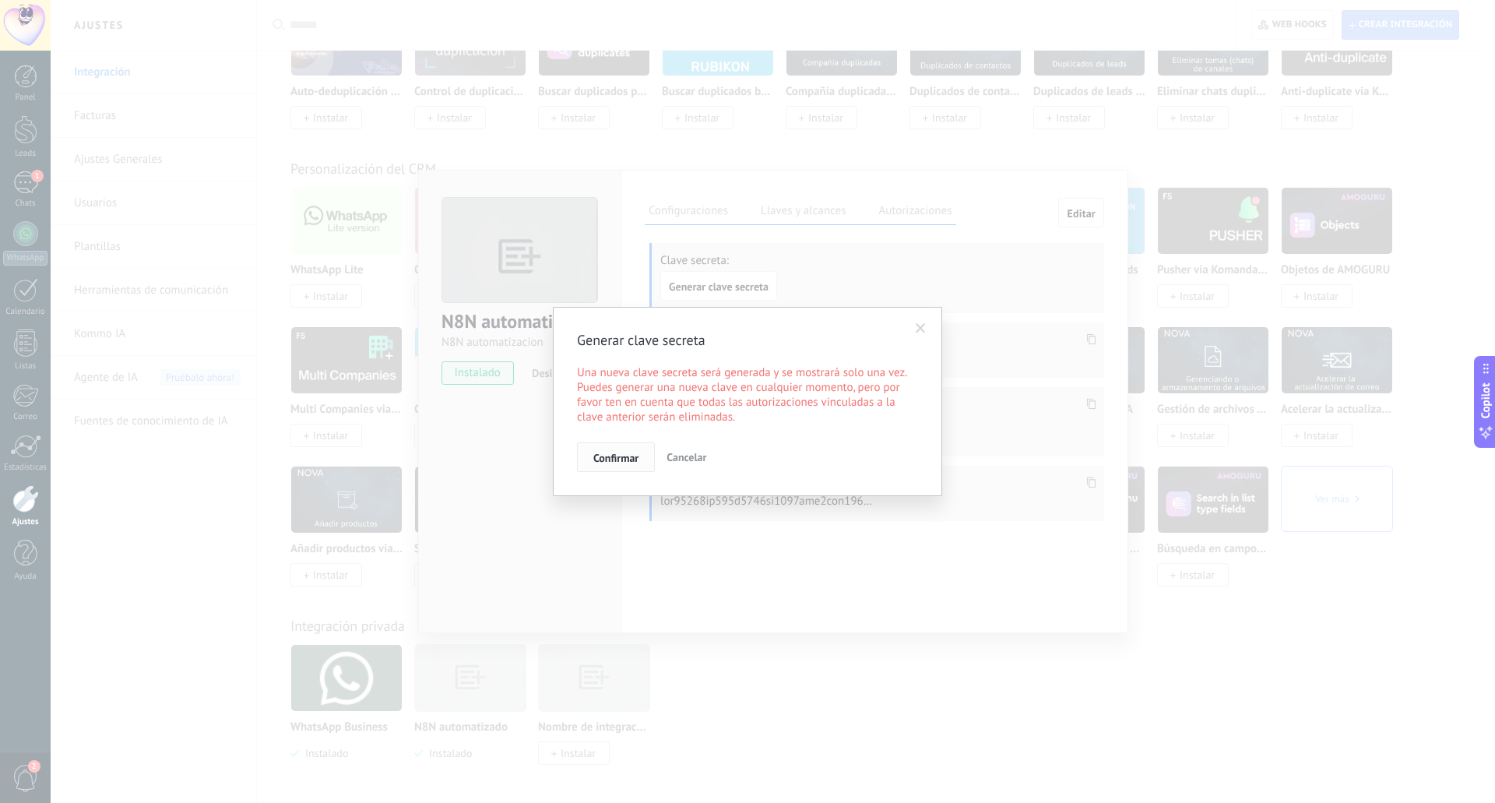
click at [614, 459] on span "Confirmar" at bounding box center [615, 457] width 45 height 11
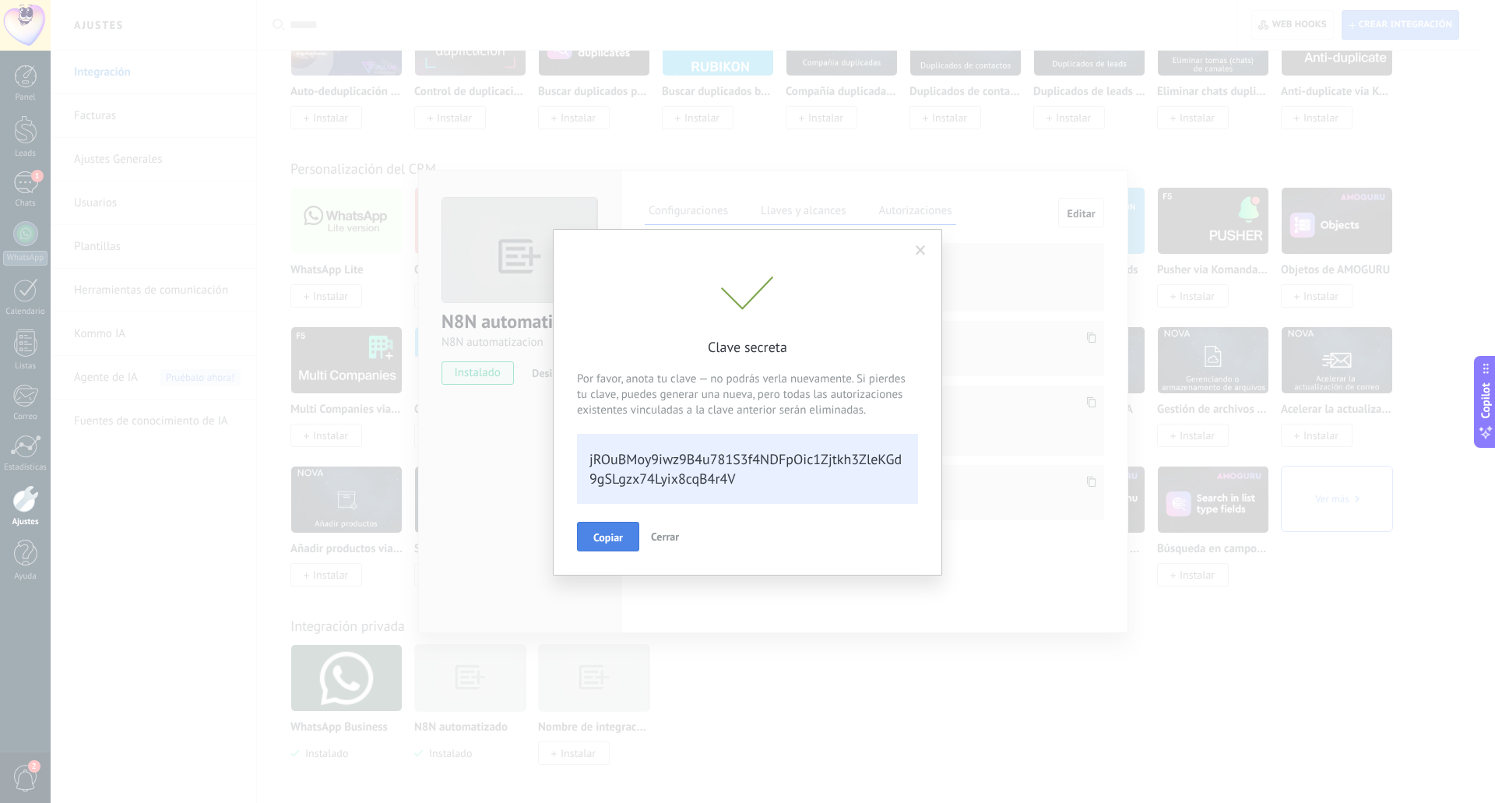
click at [613, 537] on span "Copiar" at bounding box center [608, 537] width 30 height 11
click at [811, 668] on div "Clave secreta Por favor, anota tu clave — no podrás verla nuevamente. Si pierde…" at bounding box center [747, 401] width 1495 height 803
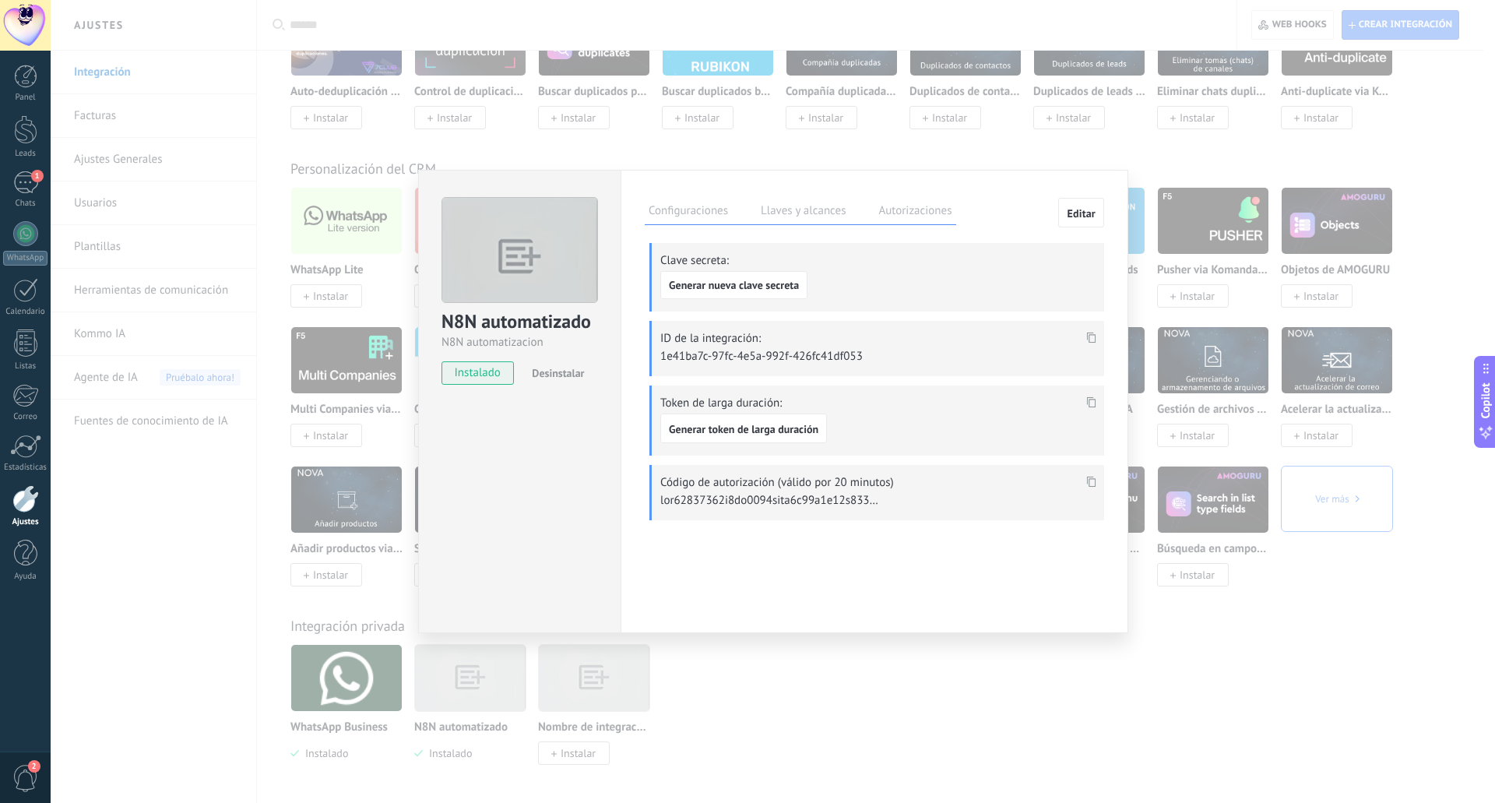
click at [1090, 334] on use at bounding box center [1091, 337] width 9 height 11
